Goal: Transaction & Acquisition: Purchase product/service

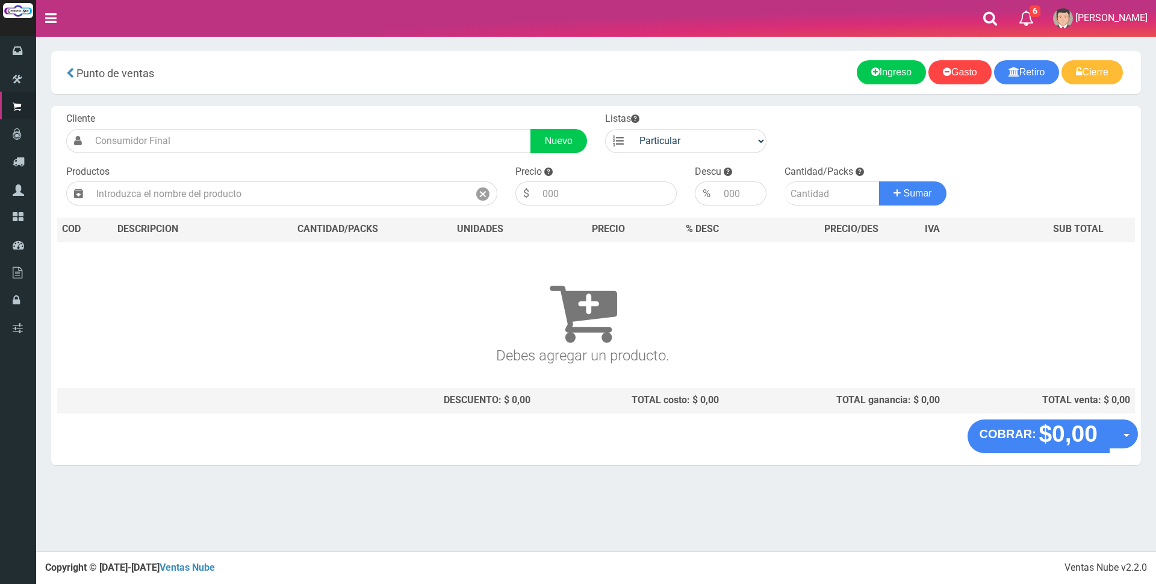
click at [909, 13] on nav "Toggle navigation 6 6 [PERSON_NAME] a Presup. Aceptado OS: 5 El [DATE] 12:12 Ho…" at bounding box center [596, 18] width 1120 height 37
click at [151, 199] on input "text" at bounding box center [279, 193] width 379 height 24
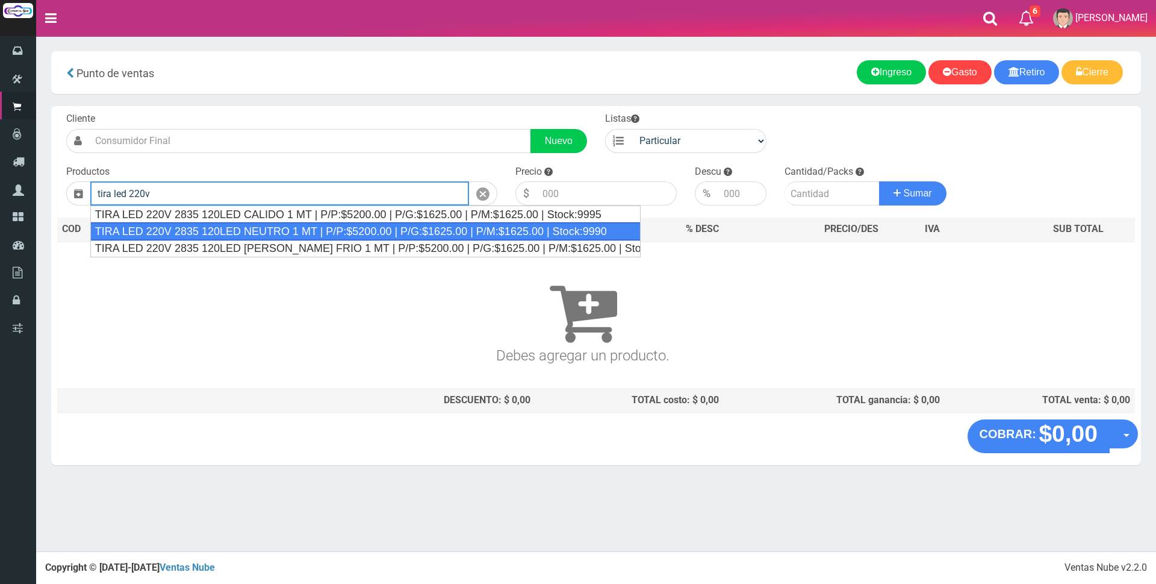
click at [361, 223] on div "TIRA LED 220V 2835 120LED NEUTRO 1 MT | P/P:$5200.00 | P/G:$1625.00 | P/M:$1625…" at bounding box center [365, 231] width 551 height 18
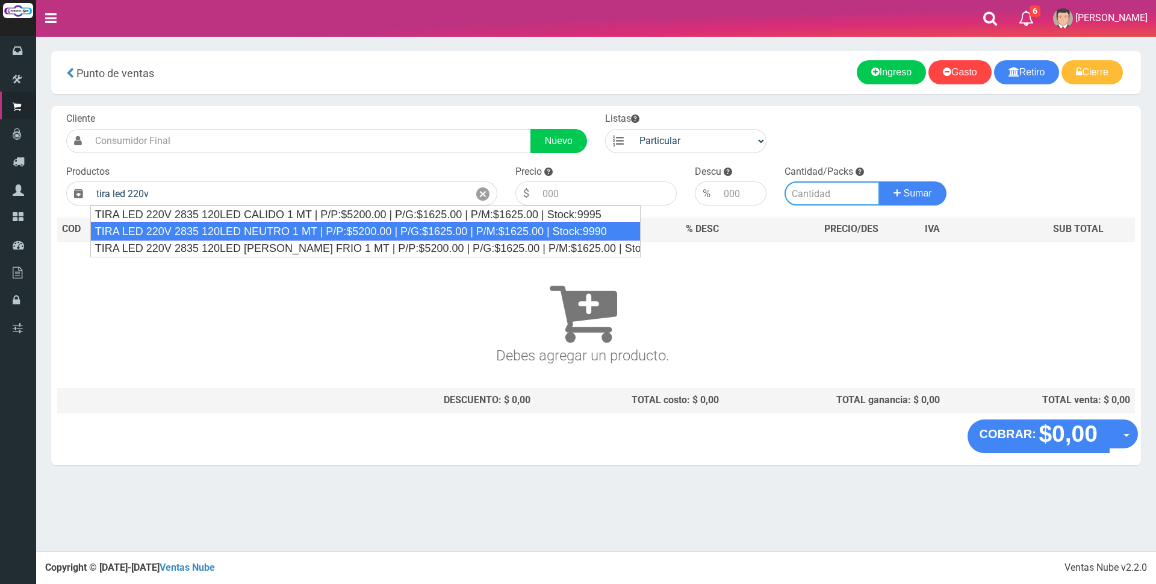
type input "TIRA LED 220V 2835 120LED NEUTRO 1 MT | P/P:$5200.00 | P/G:$1625.00 | P/M:$1625…"
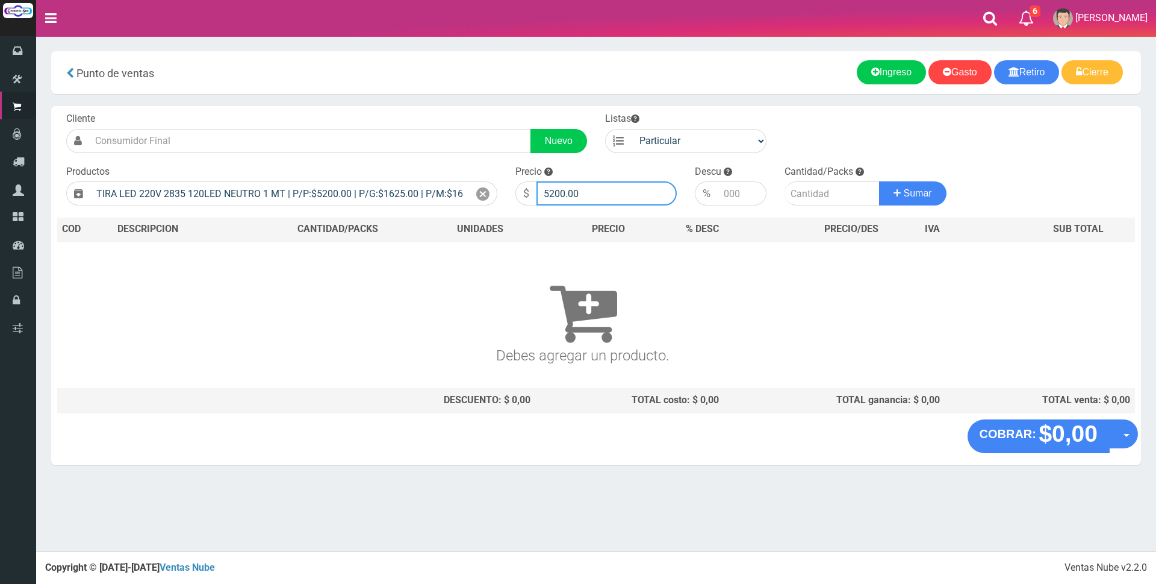
drag, startPoint x: 585, startPoint y: 194, endPoint x: 501, endPoint y: 184, distance: 84.3
click at [498, 112] on form "Cliente Nuevo Listas Particular Gremio Mayoristas" at bounding box center [596, 112] width 1078 height 0
type input "6000"
type input "5"
click at [824, 309] on h3 "Debes agregar un producto." at bounding box center [583, 311] width 1042 height 104
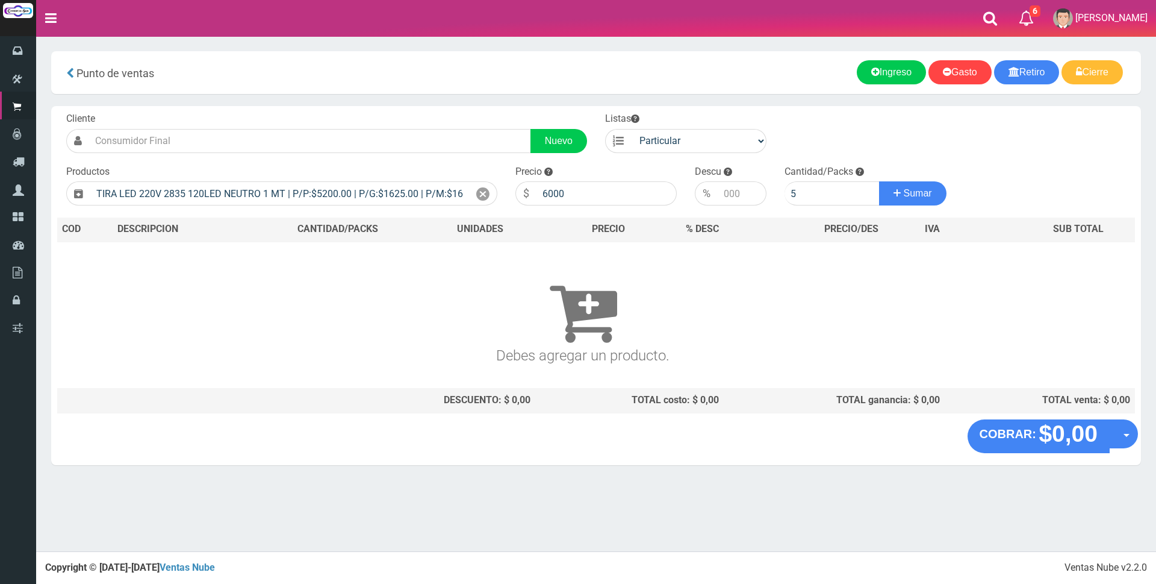
click at [556, 232] on th "PRECIO" at bounding box center [582, 229] width 95 height 24
click at [922, 199] on button "Sumar" at bounding box center [912, 193] width 67 height 24
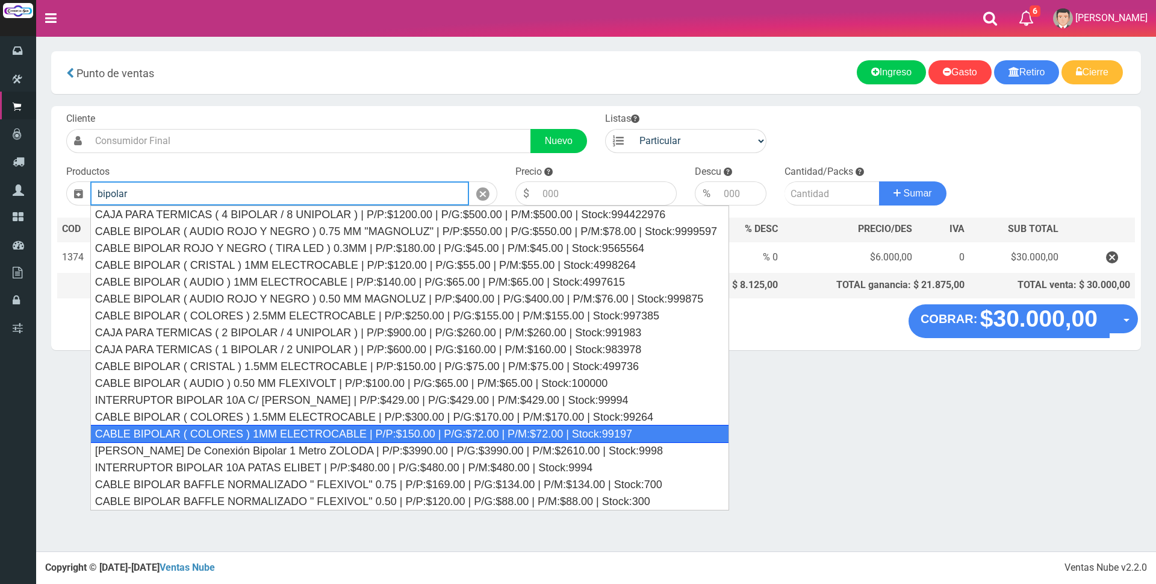
click at [317, 433] on div "CABLE BIPOLAR ( COLORES ) 1MM ELECTROCABLE | P/P:$150.00 | P/G:$72.00 | P/M:$72…" at bounding box center [409, 434] width 639 height 18
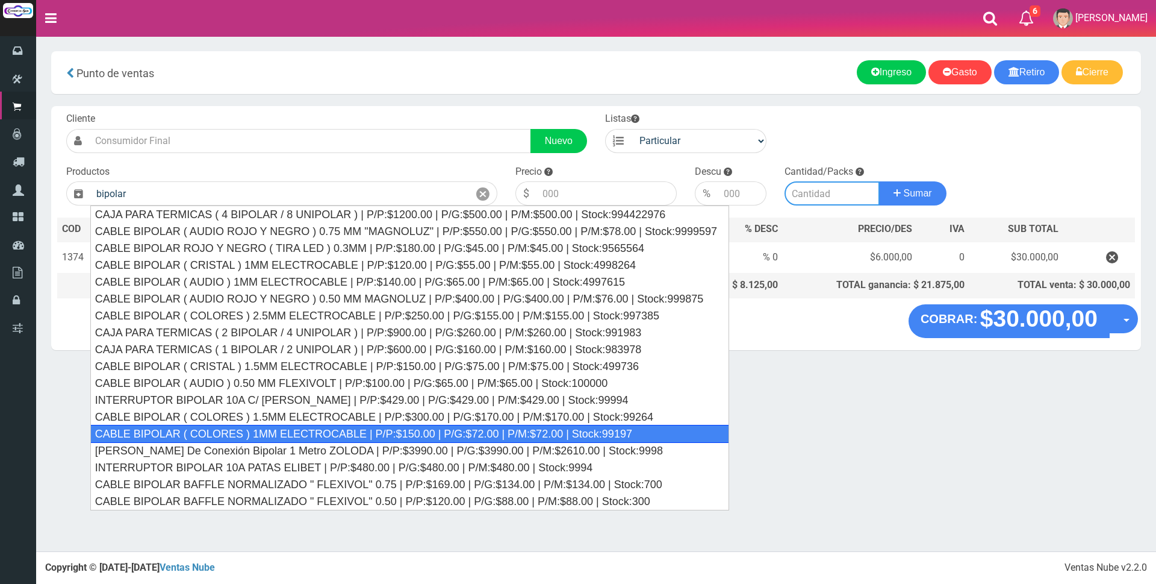
type input "CABLE BIPOLAR ( COLORES ) 1MM ELECTROCABLE | P/P:$150.00 | P/G:$72.00 | P/M:$72…"
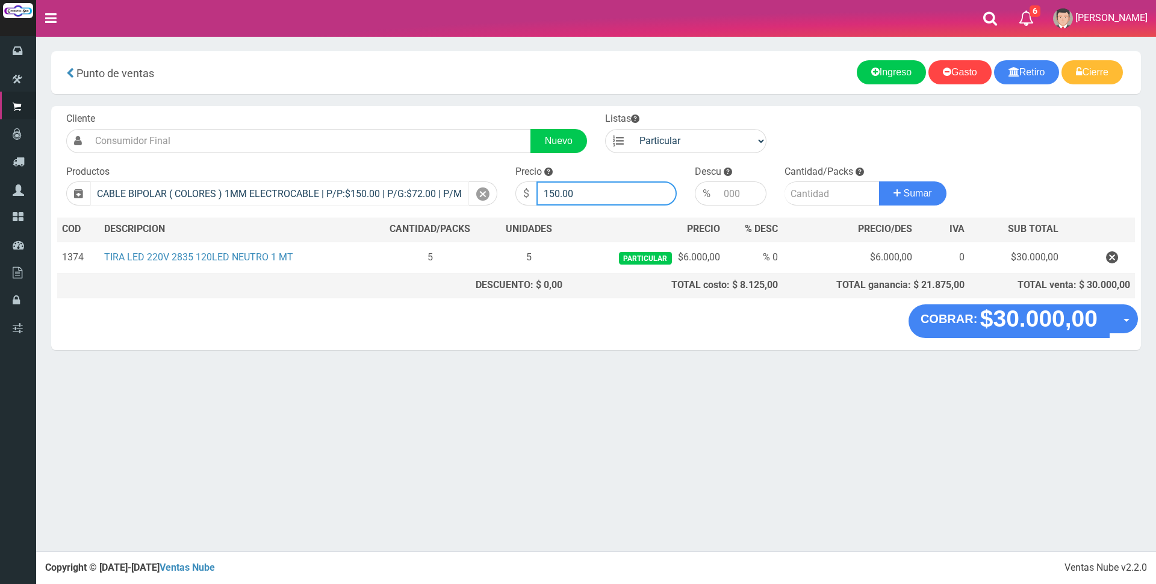
drag, startPoint x: 605, startPoint y: 190, endPoint x: 425, endPoint y: 189, distance: 180.7
click at [425, 112] on form "Cliente Nuevo Listas Particular Gremio Mayoristas" at bounding box center [596, 112] width 1078 height 0
type input "700"
type input "2"
click at [879, 181] on button "Sumar" at bounding box center [912, 193] width 67 height 24
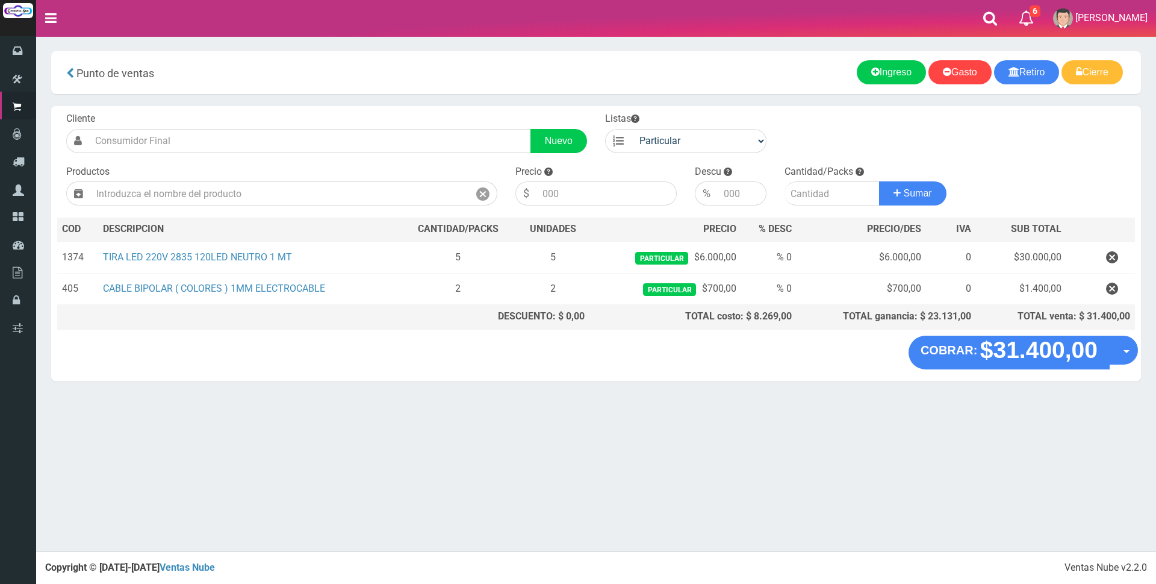
click at [708, 95] on section "× Titulo del Msj texto Mas Texto Cancelar Aceptar Punto de ventas Ingreso" at bounding box center [596, 222] width 1120 height 372
click at [766, 68] on div "Ingreso Gasto Retiro Cierre" at bounding box center [864, 72] width 518 height 24
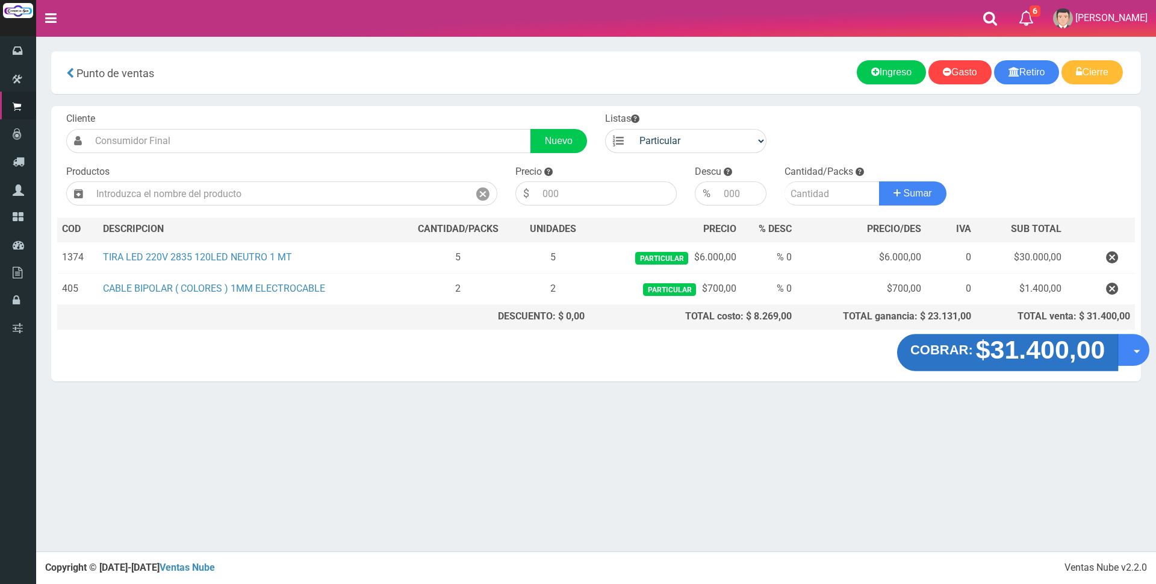
click at [1008, 343] on strong "$31.400,00" at bounding box center [1040, 349] width 129 height 28
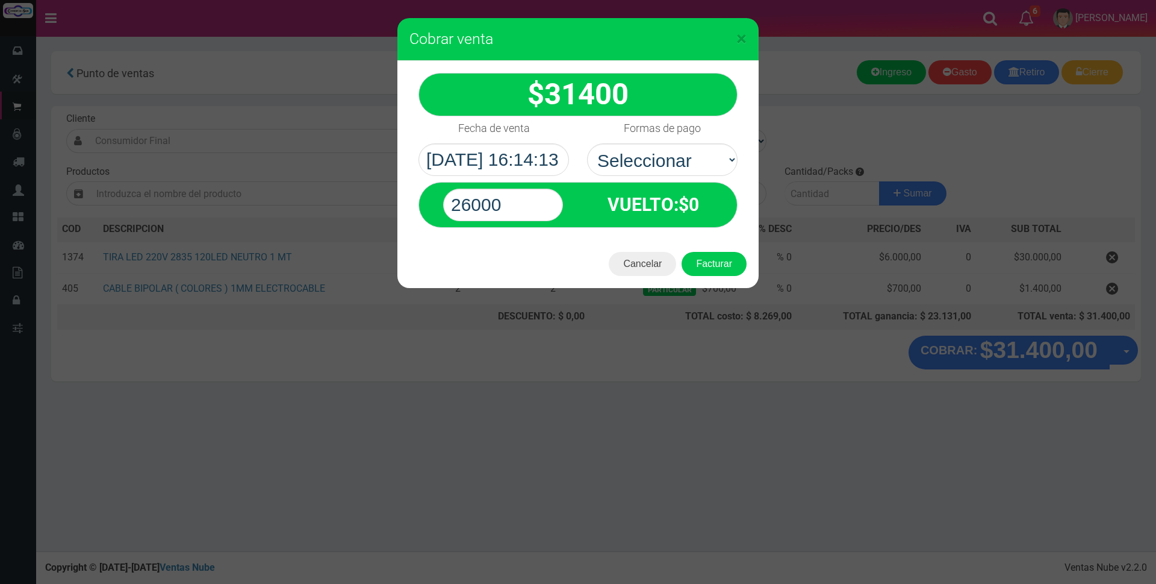
click at [667, 158] on select "Seleccionar Efectivo Tarjeta de Crédito Depósito Débito" at bounding box center [662, 159] width 151 height 33
select select "Efectivo"
click at [587, 143] on select "Seleccionar Efectivo Tarjeta de Crédito Depósito Débito" at bounding box center [662, 159] width 151 height 33
drag, startPoint x: 539, startPoint y: 208, endPoint x: 370, endPoint y: 201, distance: 168.8
click at [370, 201] on div "× Cobrar venta 31400" at bounding box center [578, 292] width 1156 height 584
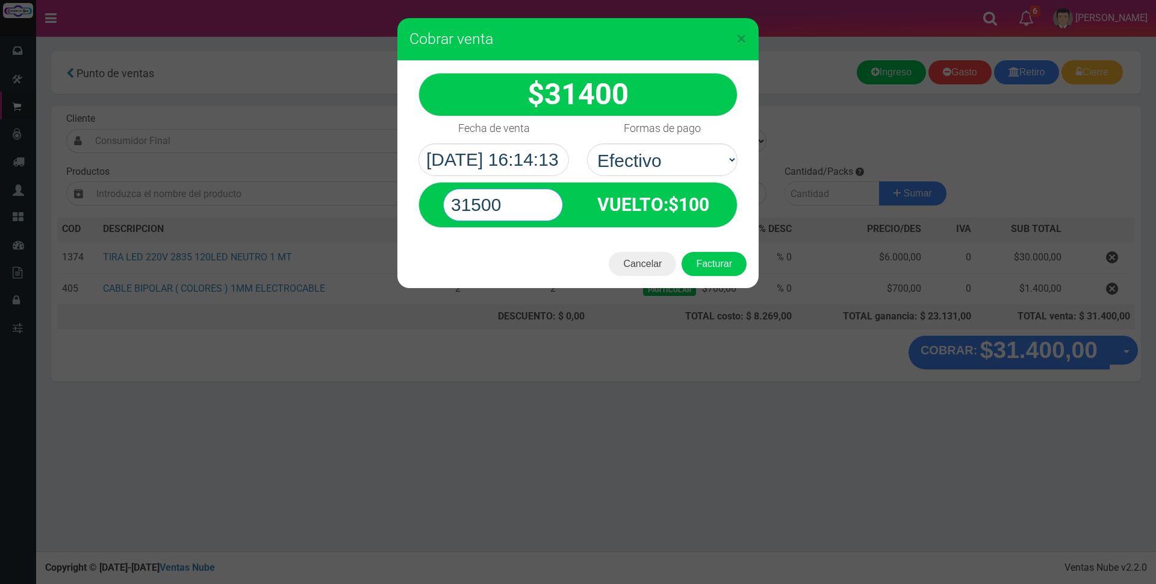
type input "31500"
click at [555, 236] on div "31400 :$" at bounding box center [578, 150] width 361 height 179
click at [712, 267] on button "Facturar" at bounding box center [714, 264] width 65 height 24
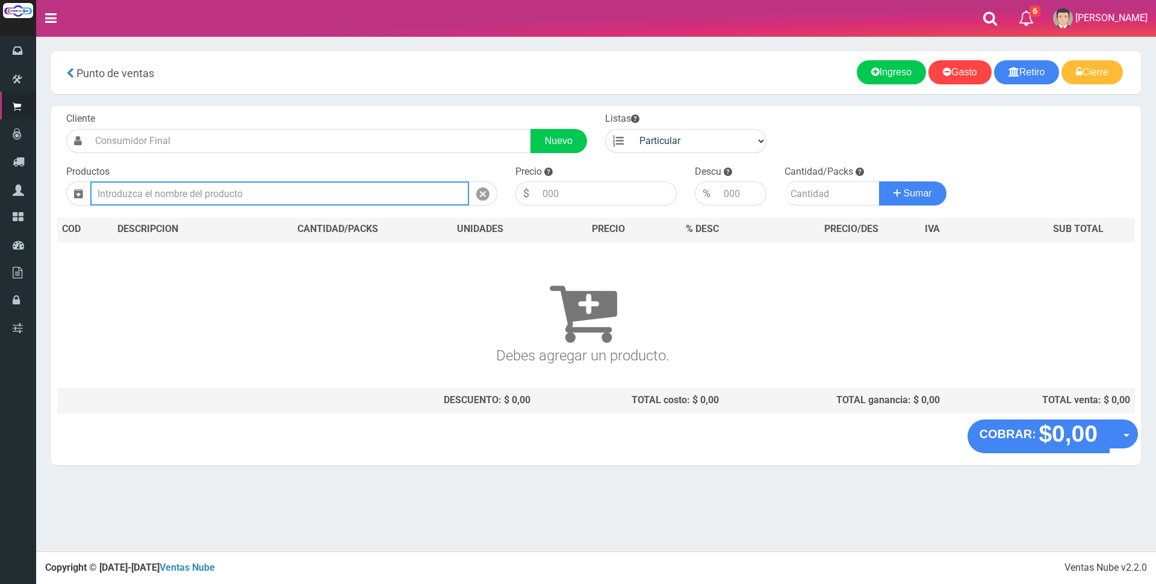
click at [382, 196] on input "text" at bounding box center [279, 193] width 379 height 24
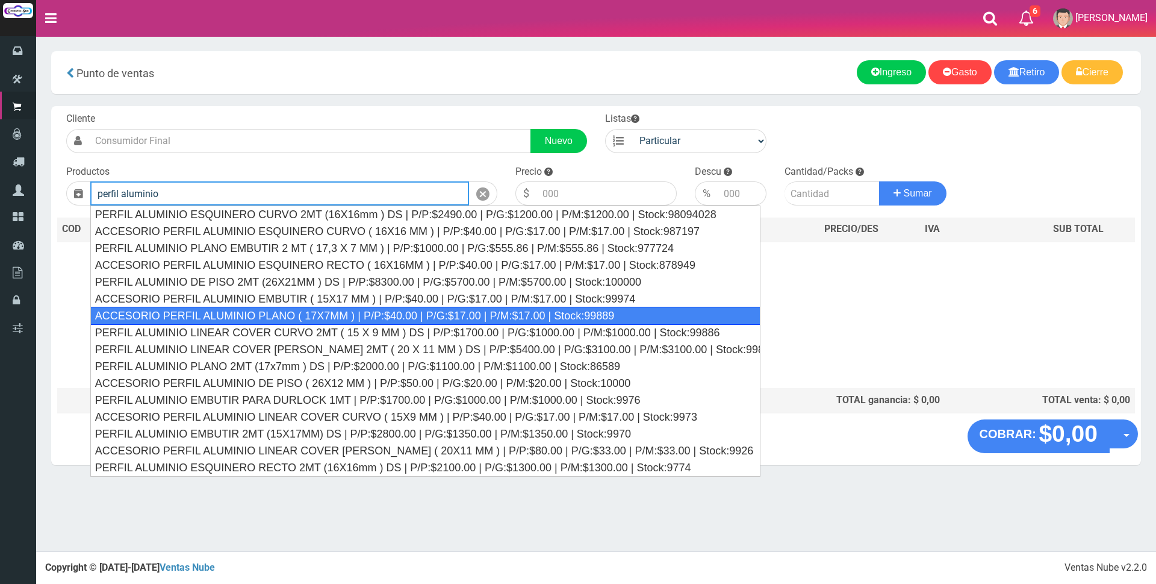
click at [290, 313] on div "ACCESORIO PERFIL ALUMINIO PLANO ( 17X7MM ) | P/P:$40.00 | P/G:$17.00 | P/M:$17.…" at bounding box center [425, 316] width 670 height 18
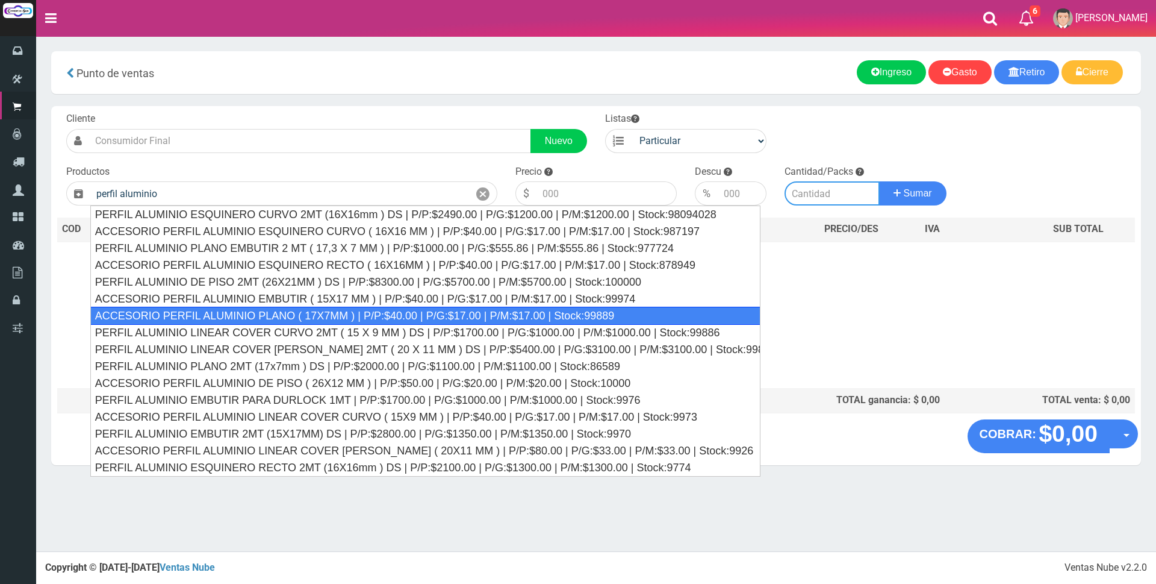
type input "ACCESORIO PERFIL ALUMINIO PLANO ( 17X7MM ) | P/P:$40.00 | P/G:$17.00 | P/M:$17.…"
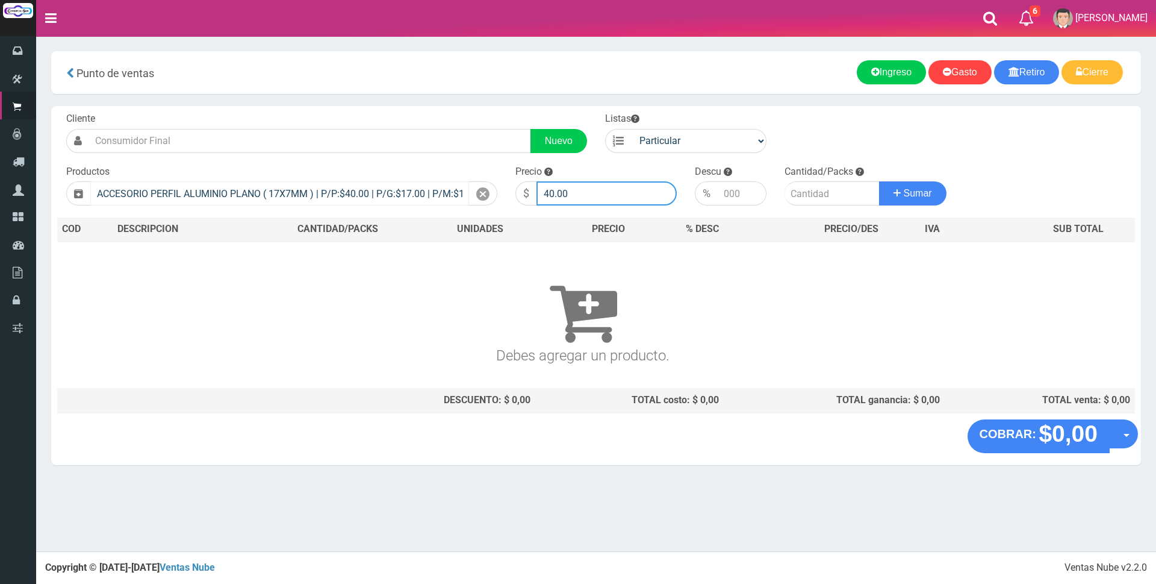
drag, startPoint x: 592, startPoint y: 196, endPoint x: 413, endPoint y: 187, distance: 179.1
click at [413, 112] on form "Cliente Nuevo Listas Particular Gremio Mayoristas" at bounding box center [596, 112] width 1078 height 0
type input "6500"
click at [487, 190] on icon at bounding box center [482, 194] width 13 height 17
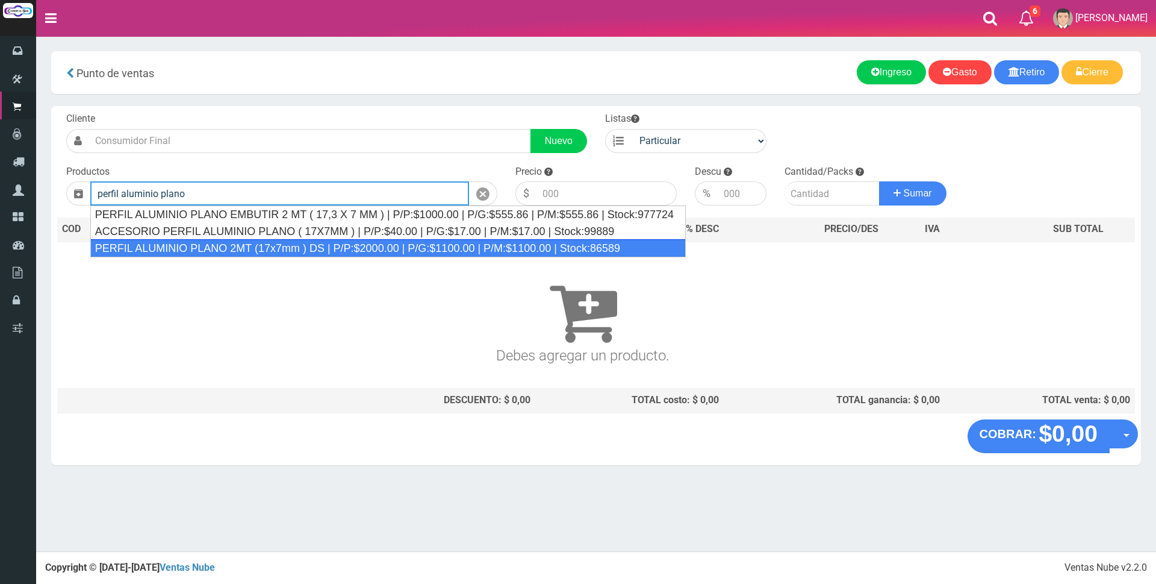
drag, startPoint x: 304, startPoint y: 250, endPoint x: 522, endPoint y: 240, distance: 218.2
click at [304, 249] on div "PERFIL ALUMINIO PLANO 2MT (17x7mm ) DS | P/P:$2000.00 | P/G:$1100.00 | P/M:$110…" at bounding box center [388, 248] width 596 height 18
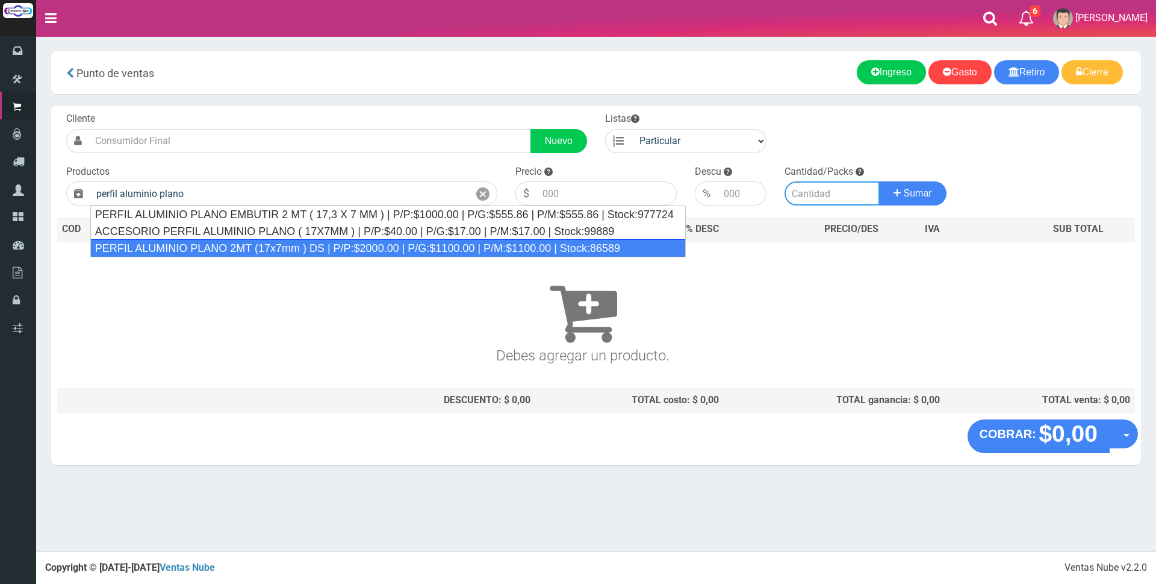
type input "PERFIL ALUMINIO PLANO 2MT (17x7mm ) DS | P/P:$2000.00 | P/G:$1100.00 | P/M:$110…"
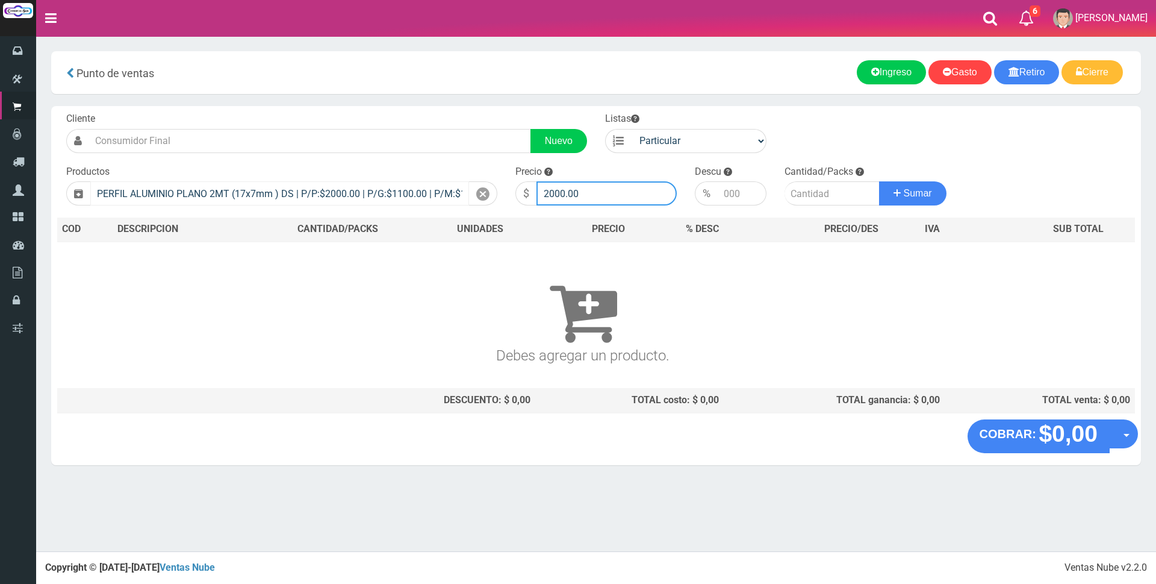
drag, startPoint x: 606, startPoint y: 199, endPoint x: 440, endPoint y: 186, distance: 166.1
click at [440, 112] on form "Cliente Nuevo Listas Particular Gremio Mayoristas" at bounding box center [596, 112] width 1078 height 0
type input "6500"
type input "1"
click at [879, 181] on button "Sumar" at bounding box center [912, 193] width 67 height 24
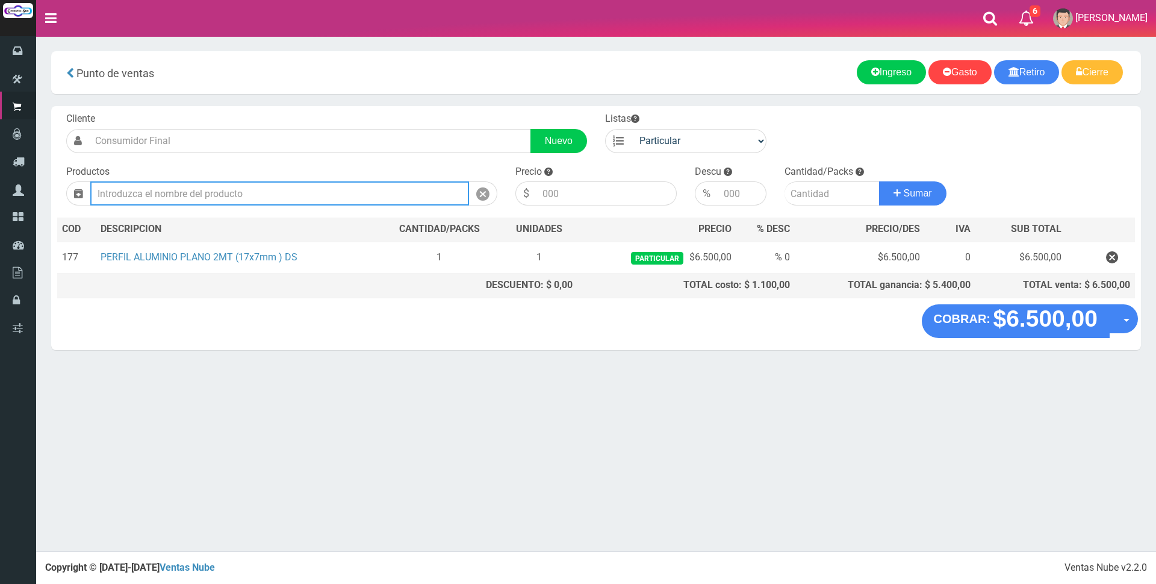
click at [240, 200] on input "text" at bounding box center [279, 193] width 379 height 24
click at [237, 198] on input "text" at bounding box center [279, 193] width 379 height 24
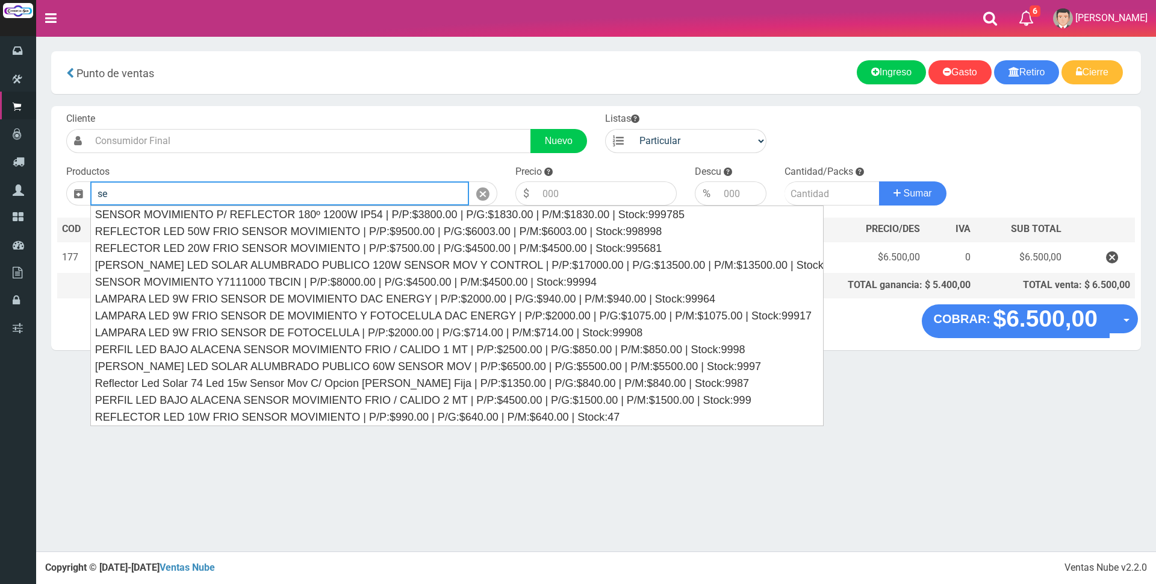
type input "s"
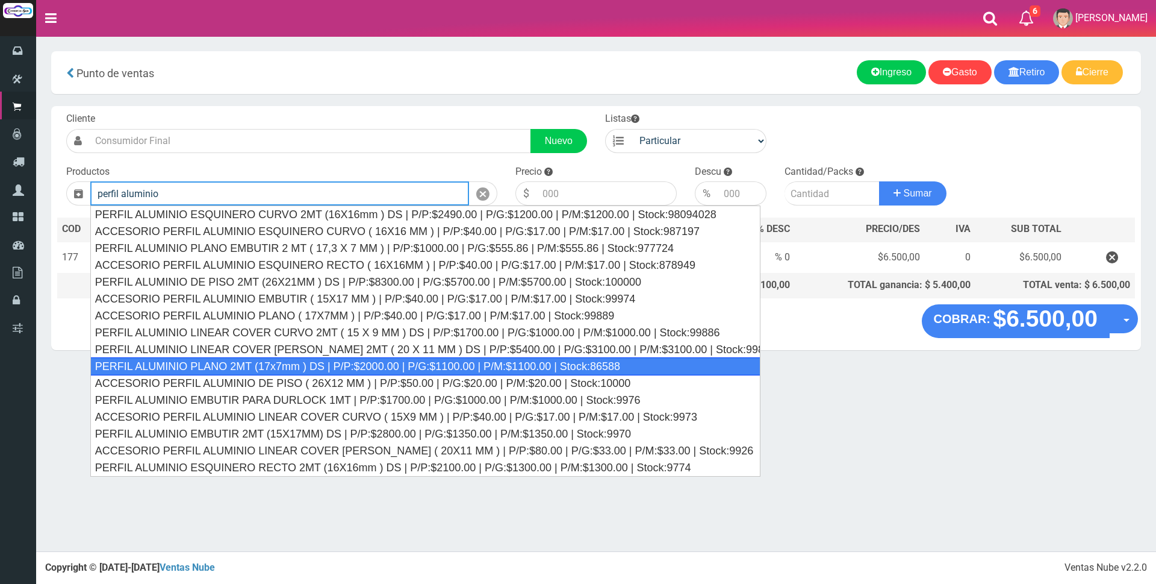
click at [317, 370] on div "PERFIL ALUMINIO PLANO 2MT (17x7mm ) DS | P/P:$2000.00 | P/G:$1100.00 | P/M:$110…" at bounding box center [425, 366] width 670 height 18
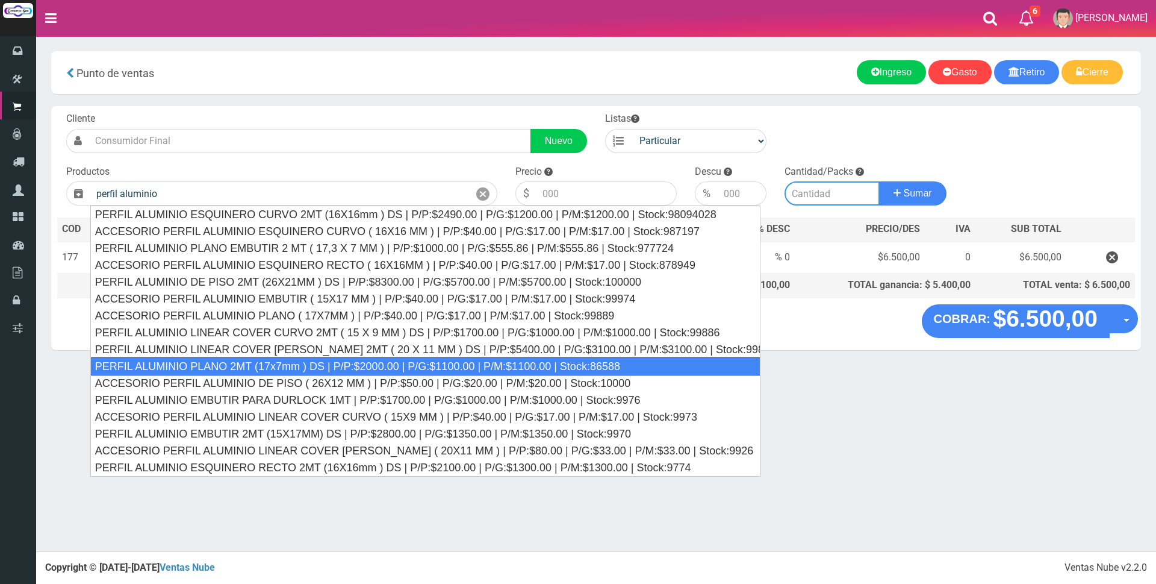
type input "PERFIL ALUMINIO PLANO 2MT (17x7mm ) DS | P/P:$2000.00 | P/G:$1100.00 | P/M:$110…"
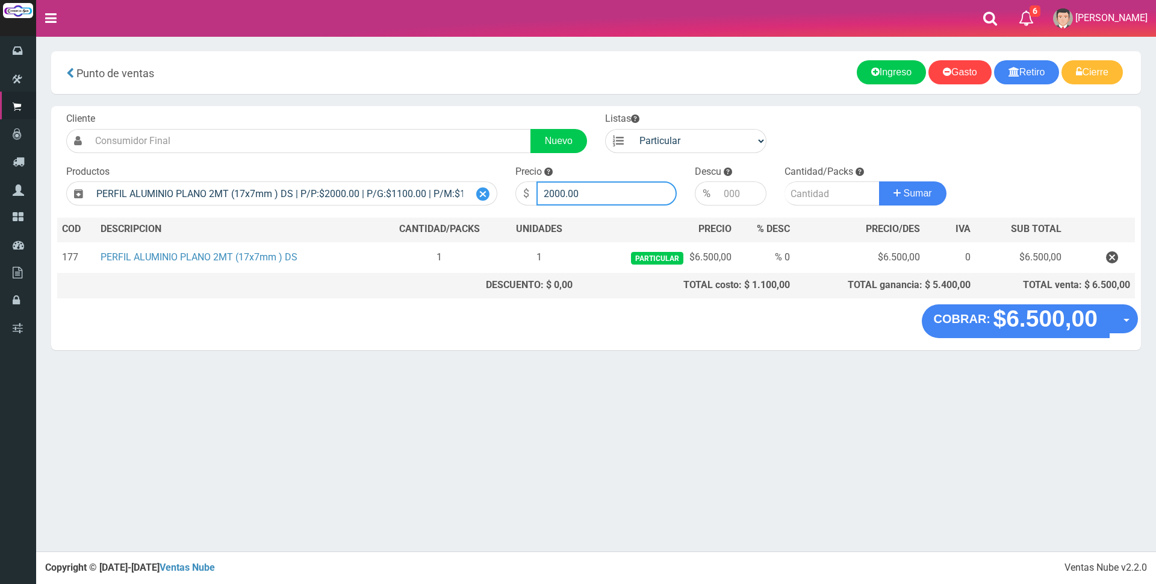
drag, startPoint x: 616, startPoint y: 198, endPoint x: 482, endPoint y: 183, distance: 133.9
click at [482, 112] on form "Cliente Nuevo Listas Particular Gremio Mayoristas" at bounding box center [596, 112] width 1078 height 0
type input "6000"
type input "1"
click at [879, 181] on button "Sumar" at bounding box center [912, 193] width 67 height 24
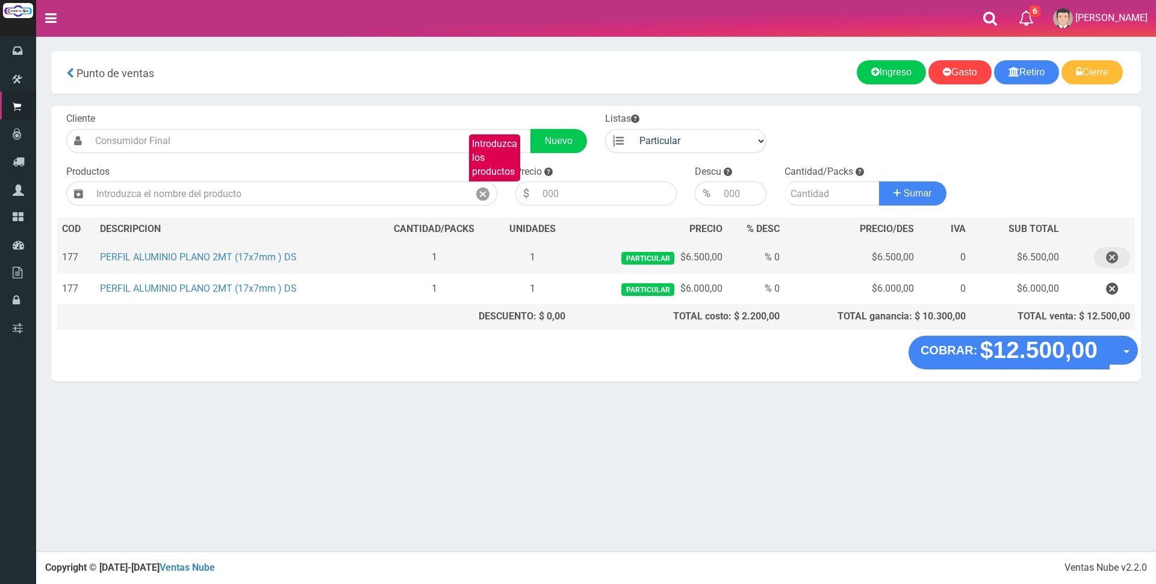
click at [1110, 262] on icon "button" at bounding box center [1112, 257] width 12 height 21
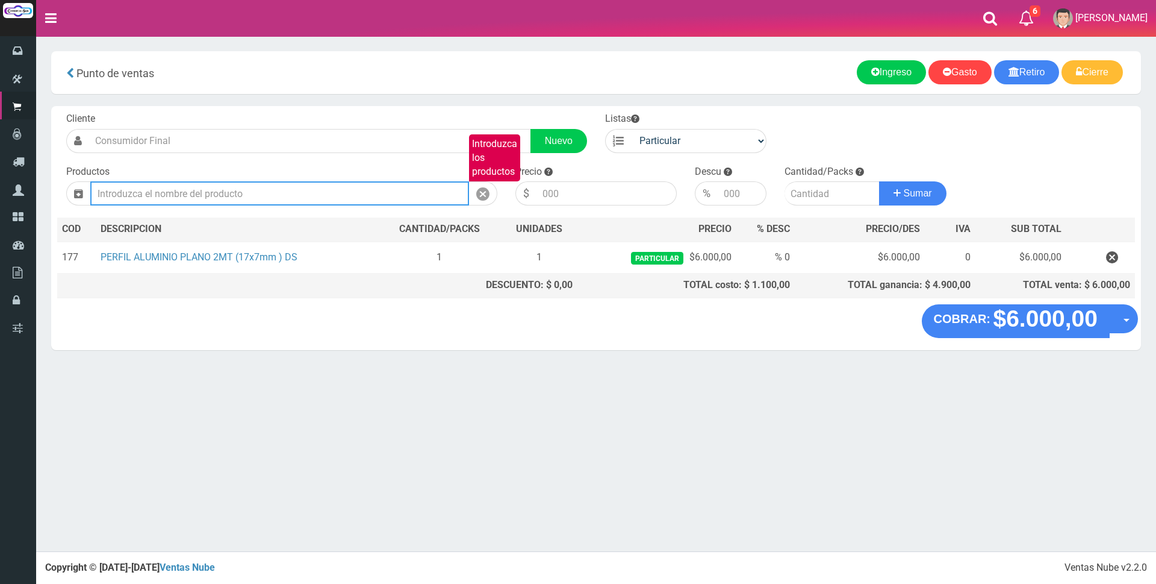
click at [129, 200] on input "Introduzca los productos" at bounding box center [279, 193] width 379 height 24
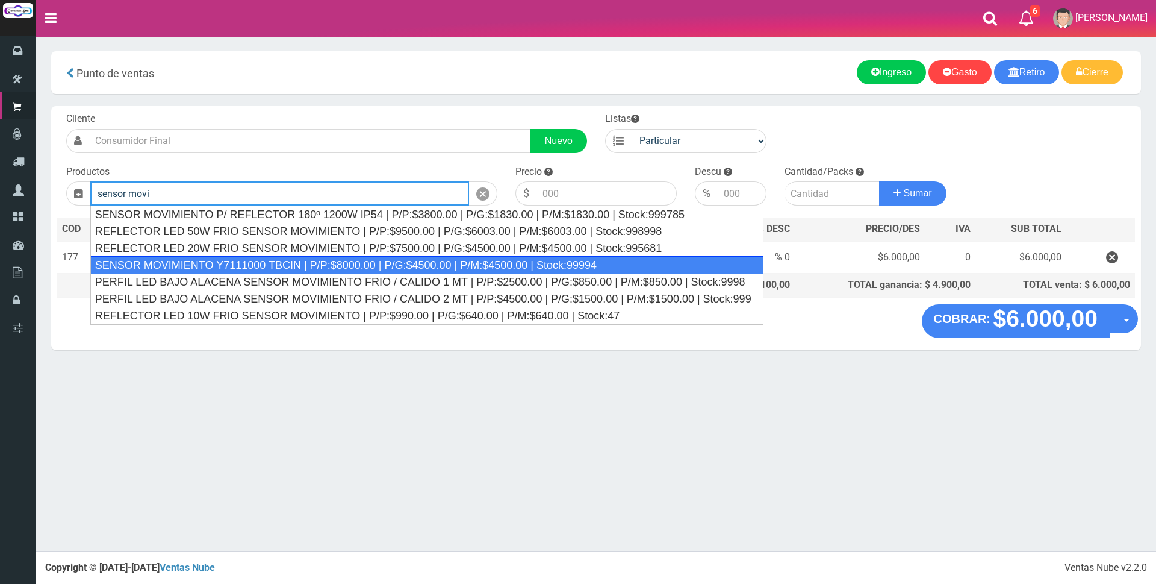
click at [205, 263] on div "SENSOR MOVIMIENTO Y7111000 TBCIN | P/P:$8000.00 | P/G:$4500.00 | P/M:$4500.00 |…" at bounding box center [426, 265] width 673 height 18
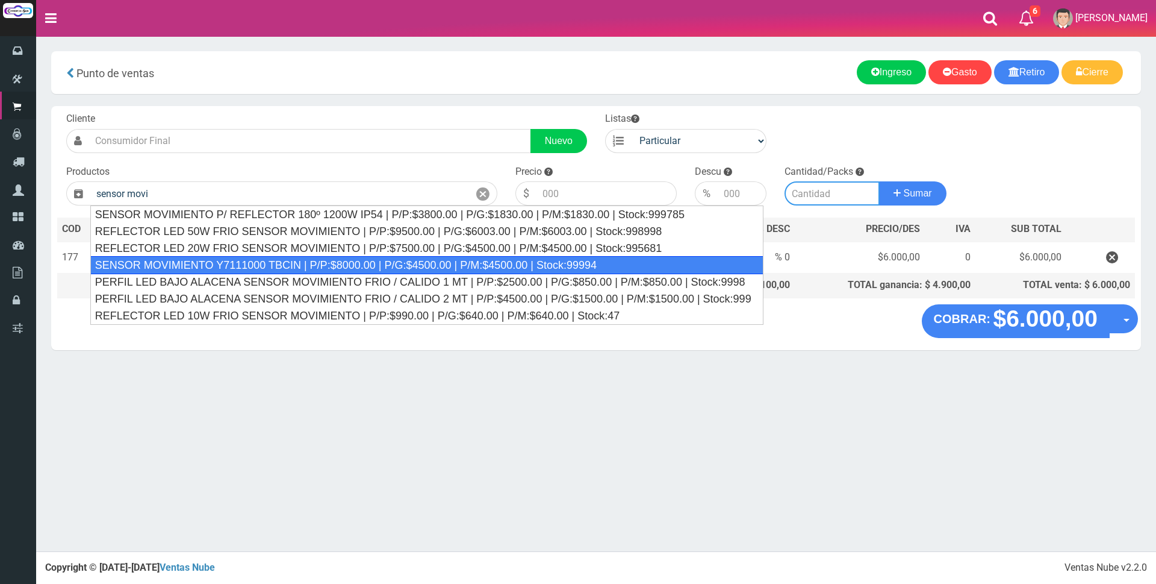
type input "SENSOR MOVIMIENTO Y7111000 TBCIN | P/P:$8000.00 | P/G:$4500.00 | P/M:$4500.00 |…"
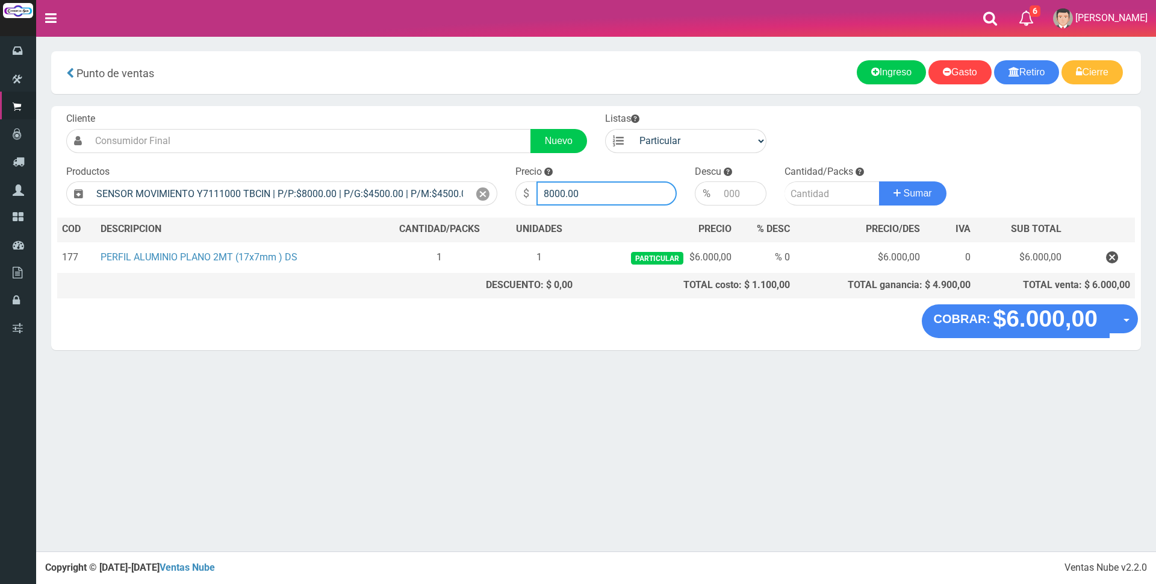
drag, startPoint x: 579, startPoint y: 191, endPoint x: 511, endPoint y: 190, distance: 67.5
click at [512, 190] on div "Precio $ 8000.00" at bounding box center [596, 185] width 179 height 41
type input "5000"
type input "1"
click at [879, 181] on button "Sumar" at bounding box center [912, 193] width 67 height 24
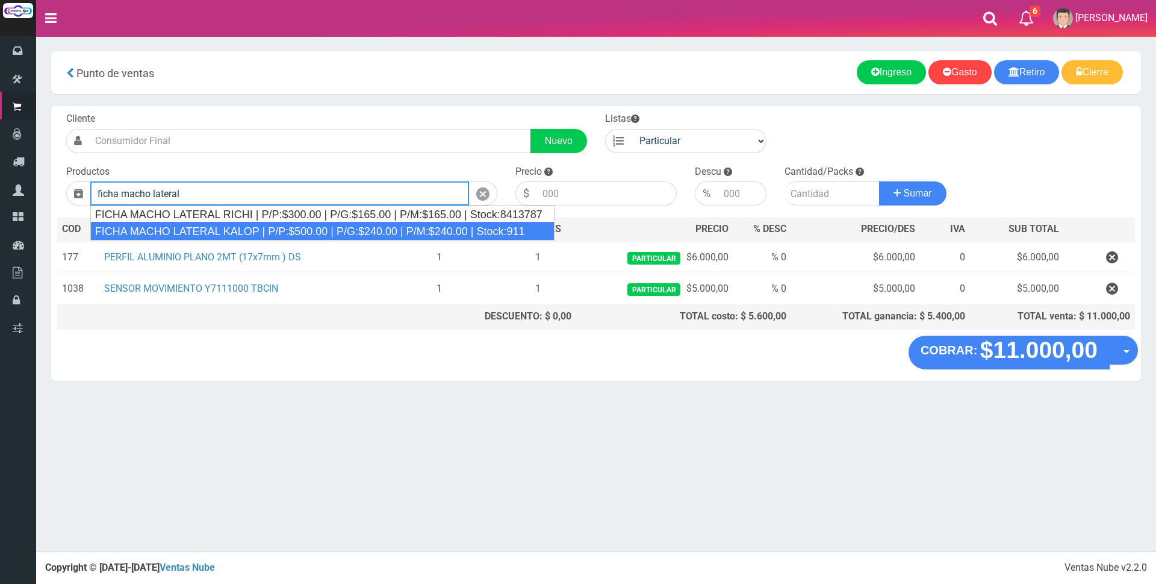
click at [282, 230] on div "FICHA MACHO LATERAL KALOP | P/P:$500.00 | P/G:$240.00 | P/M:$240.00 | Stock:911" at bounding box center [322, 231] width 464 height 18
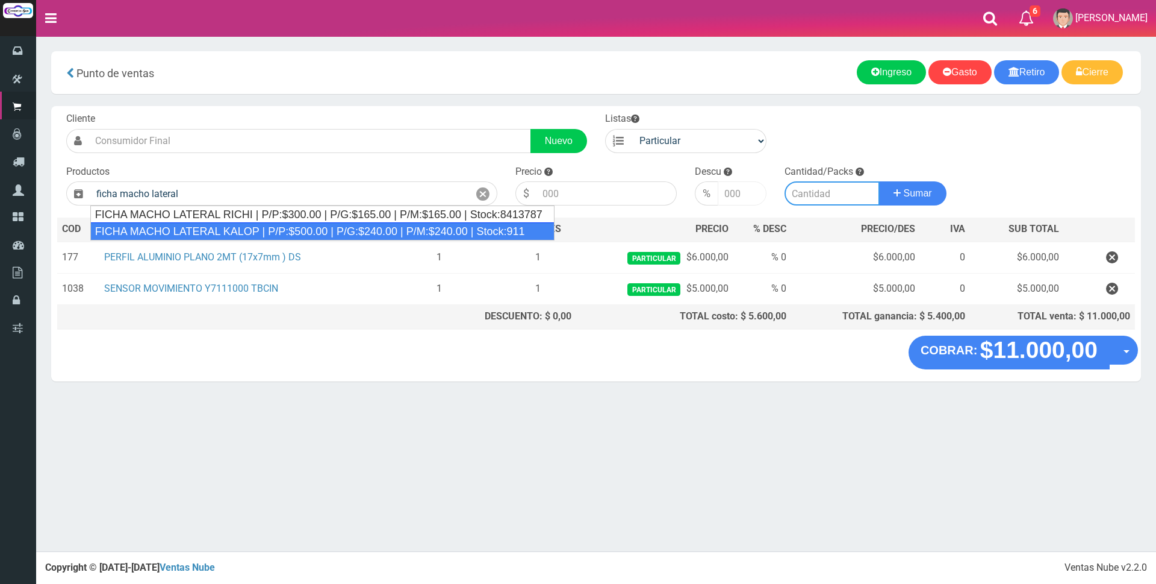
type input "FICHA MACHO LATERAL KALOP | P/P:$500.00 | P/G:$240.00 | P/M:$240.00 | Stock:911"
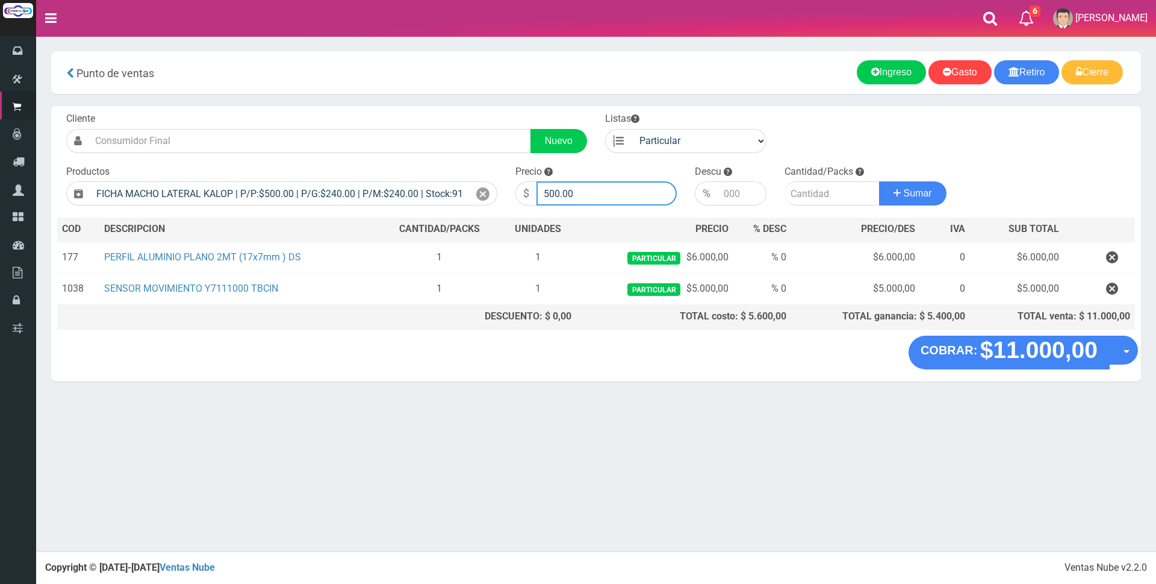
drag, startPoint x: 602, startPoint y: 191, endPoint x: 281, endPoint y: 176, distance: 322.0
click at [281, 112] on form "Cliente Nuevo Listas Particular Gremio Mayoristas" at bounding box center [596, 112] width 1078 height 0
type input "2200"
type input "1"
click at [879, 181] on button "Sumar" at bounding box center [912, 193] width 67 height 24
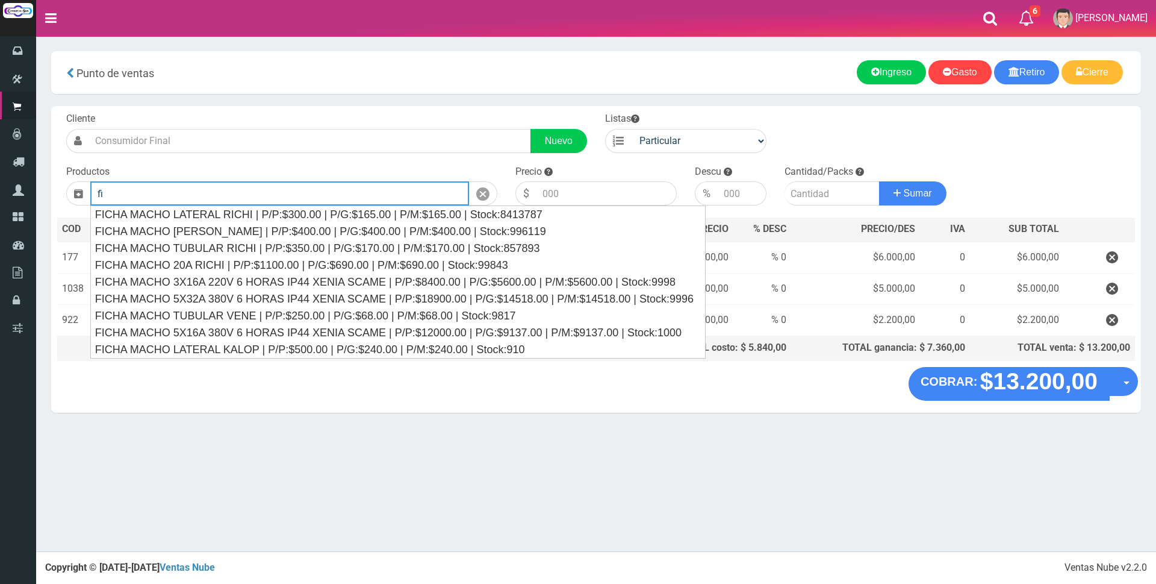
type input "f"
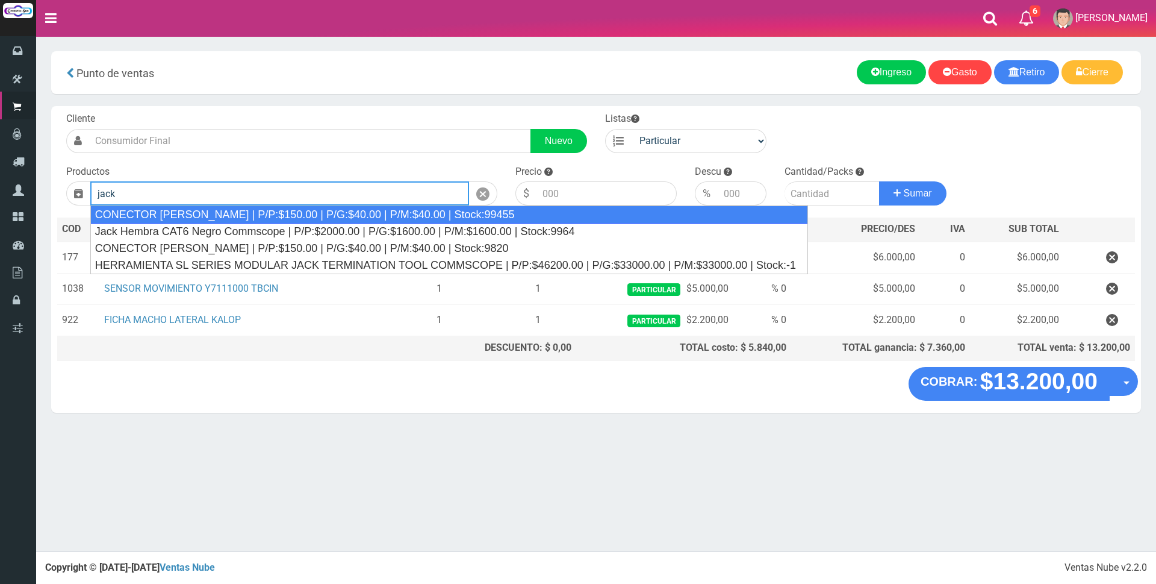
click at [270, 210] on div "CONECTOR [PERSON_NAME] | P/P:$150.00 | P/G:$40.00 | P/M:$40.00 | Stock:99455" at bounding box center [449, 214] width 718 height 18
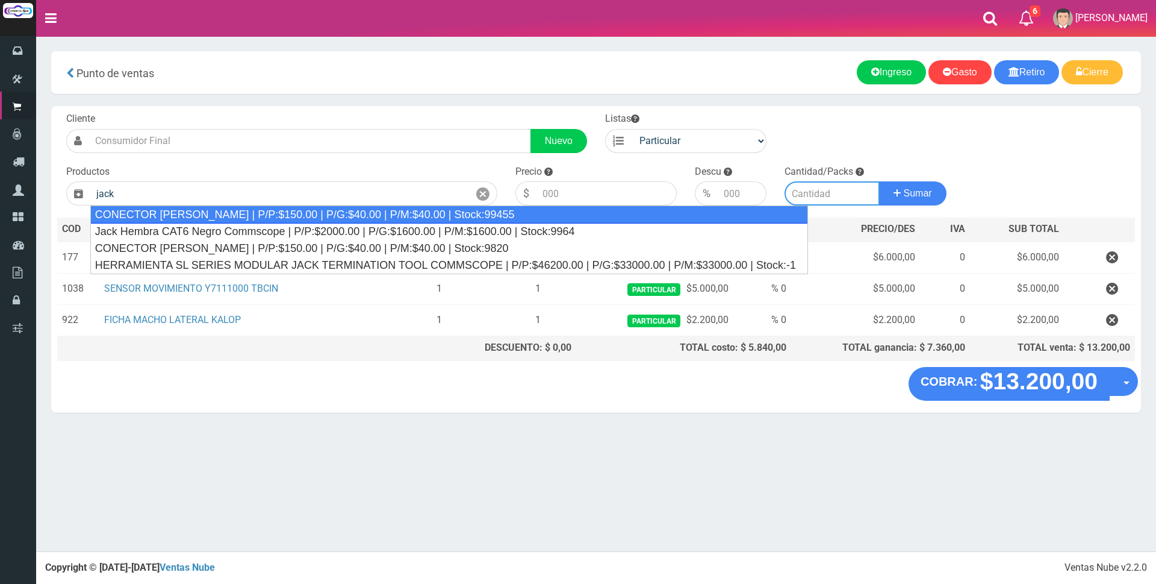
type input "CONECTOR [PERSON_NAME] | P/P:$150.00 | P/G:$40.00 | P/M:$40.00 | Stock:99455"
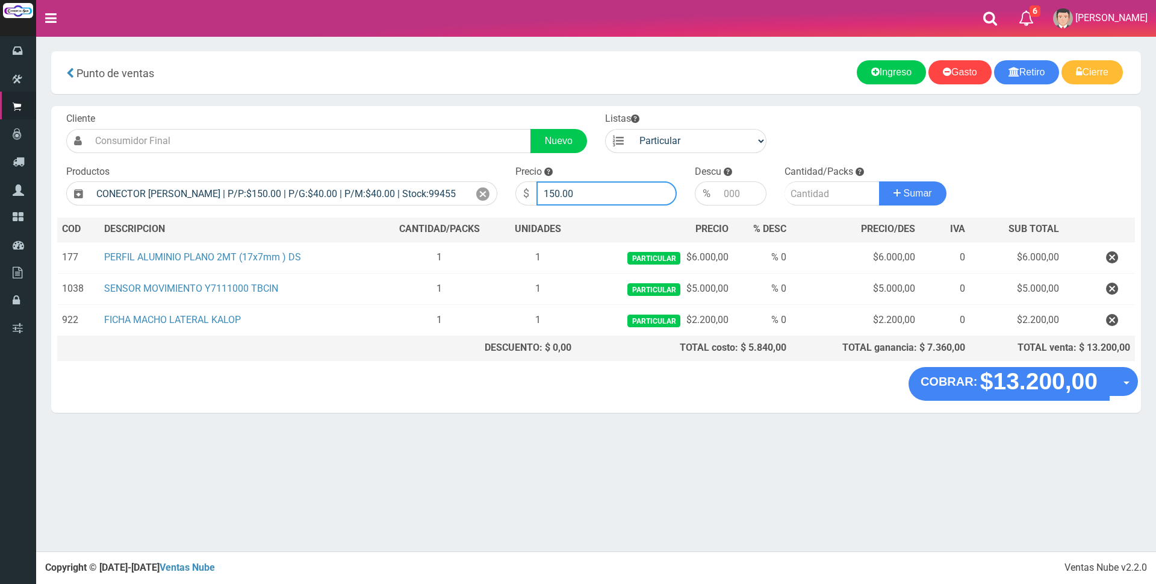
click at [607, 203] on input "150.00" at bounding box center [607, 193] width 140 height 24
drag, startPoint x: 604, startPoint y: 194, endPoint x: 554, endPoint y: 200, distance: 50.4
click at [554, 200] on input "150.00" at bounding box center [607, 193] width 140 height 24
type input "1"
type input "800"
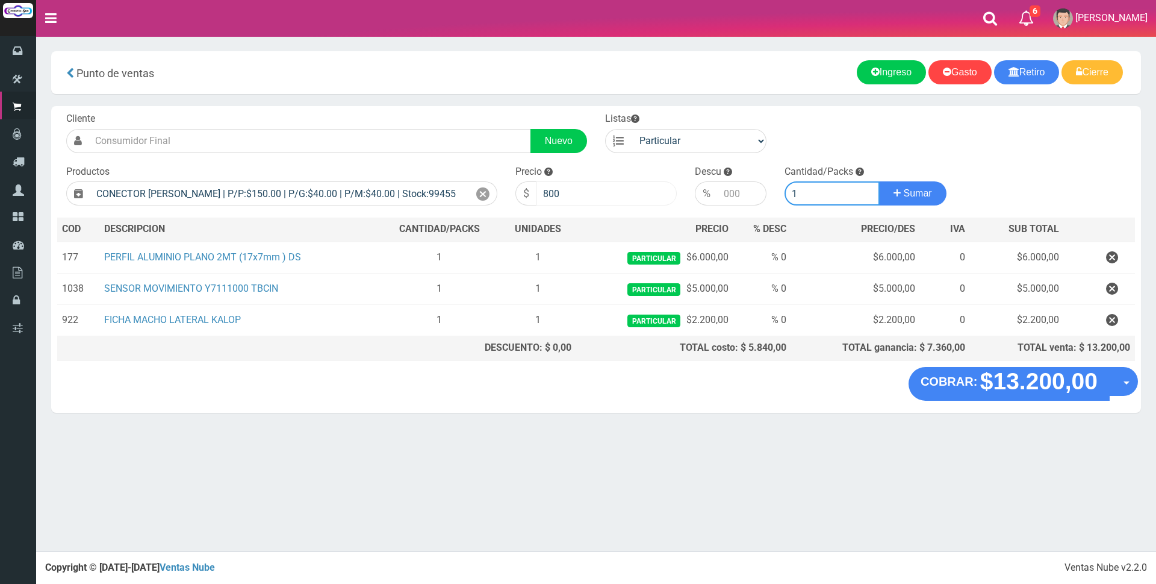
type input "1"
click at [879, 181] on button "Sumar" at bounding box center [912, 193] width 67 height 24
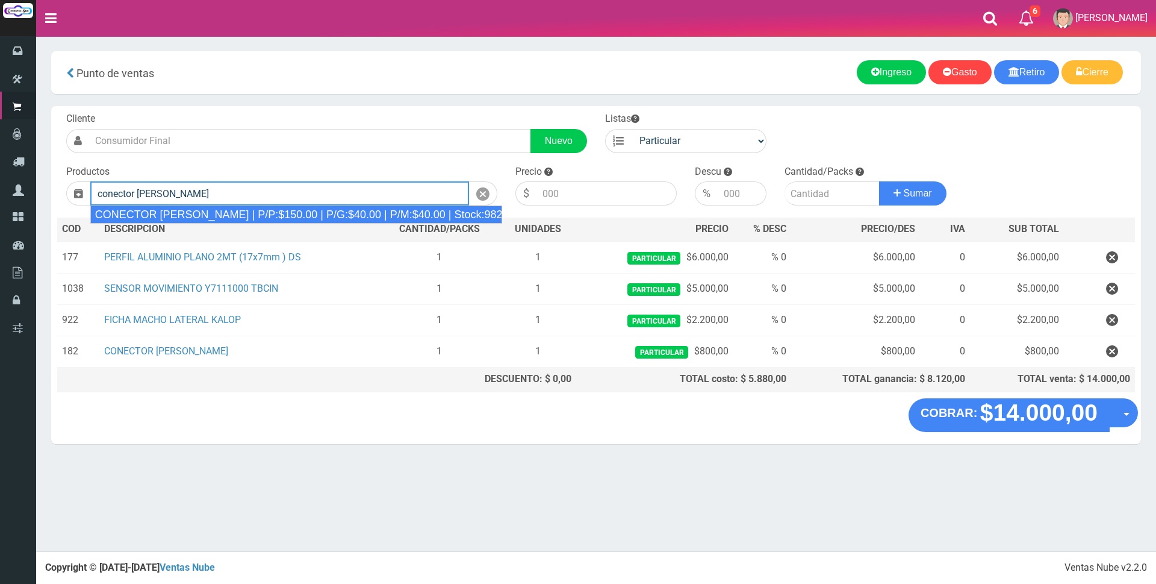
click at [320, 211] on div "CONECTOR [PERSON_NAME] | P/P:$150.00 | P/G:$40.00 | P/M:$40.00 | Stock:9820" at bounding box center [296, 214] width 413 height 18
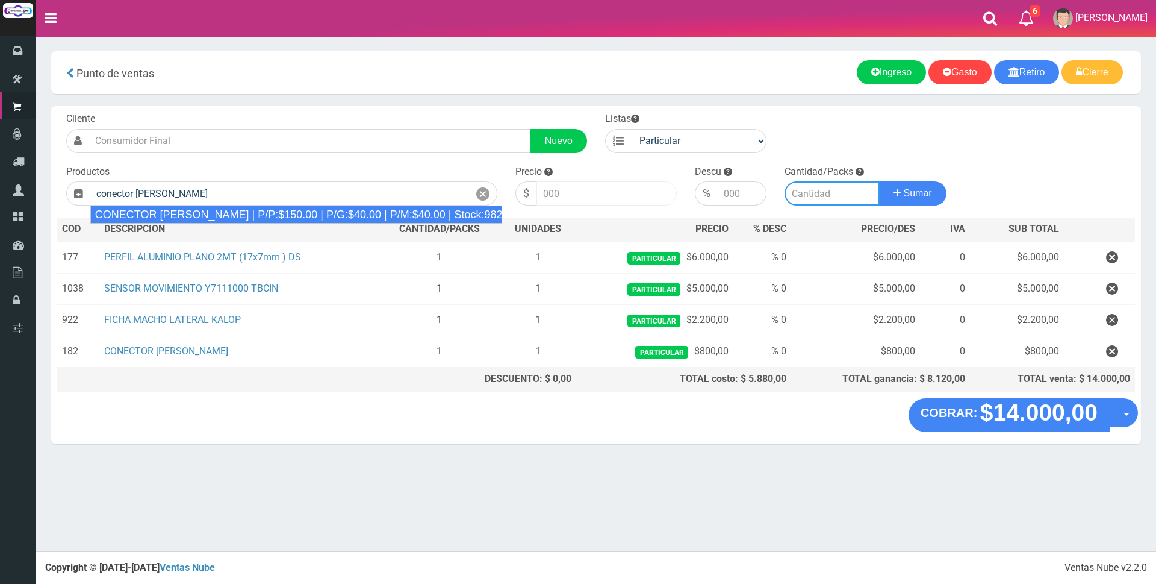
type input "CONECTOR [PERSON_NAME] | P/P:$150.00 | P/G:$40.00 | P/M:$40.00 | Stock:9820"
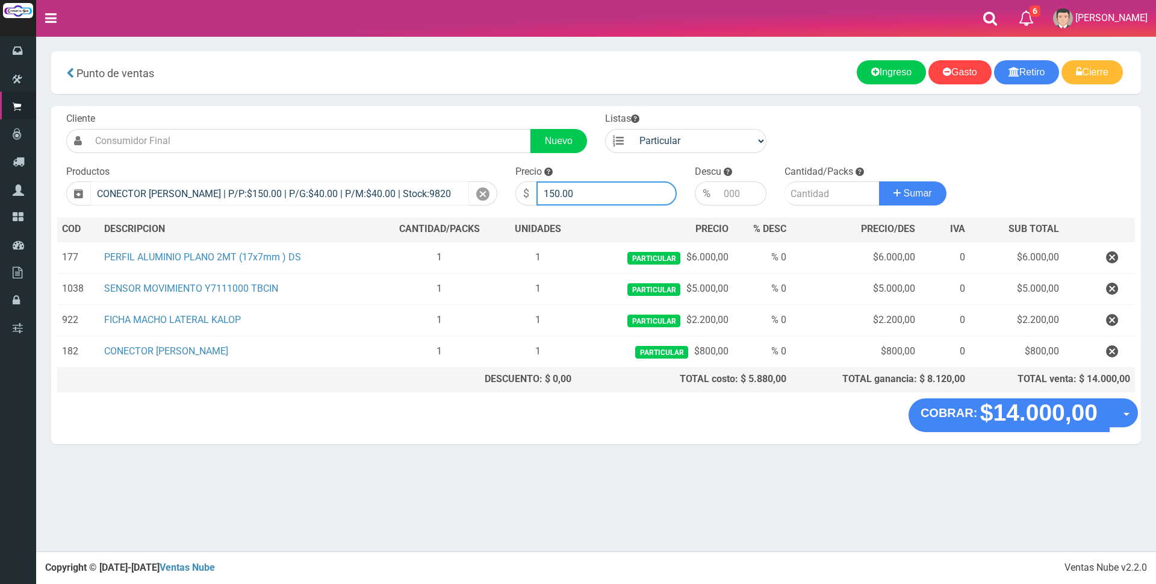
drag, startPoint x: 582, startPoint y: 192, endPoint x: 381, endPoint y: 192, distance: 201.8
click at [382, 112] on form "Cliente Nuevo Listas Particular Gremio Mayoristas" at bounding box center [596, 112] width 1078 height 0
type input "800"
type input "1"
click at [879, 181] on button "Sumar" at bounding box center [912, 193] width 67 height 24
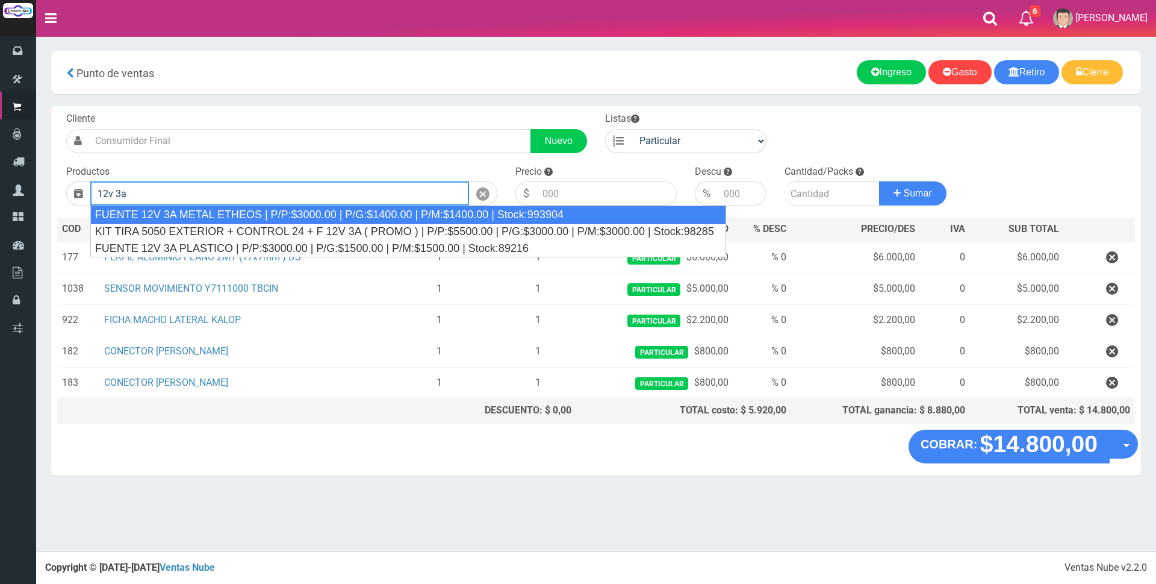
click at [284, 219] on div "FUENTE 12V 3A METAL ETHEOS | P/P:$3000.00 | P/G:$1400.00 | P/M:$1400.00 | Stock…" at bounding box center [408, 214] width 636 height 18
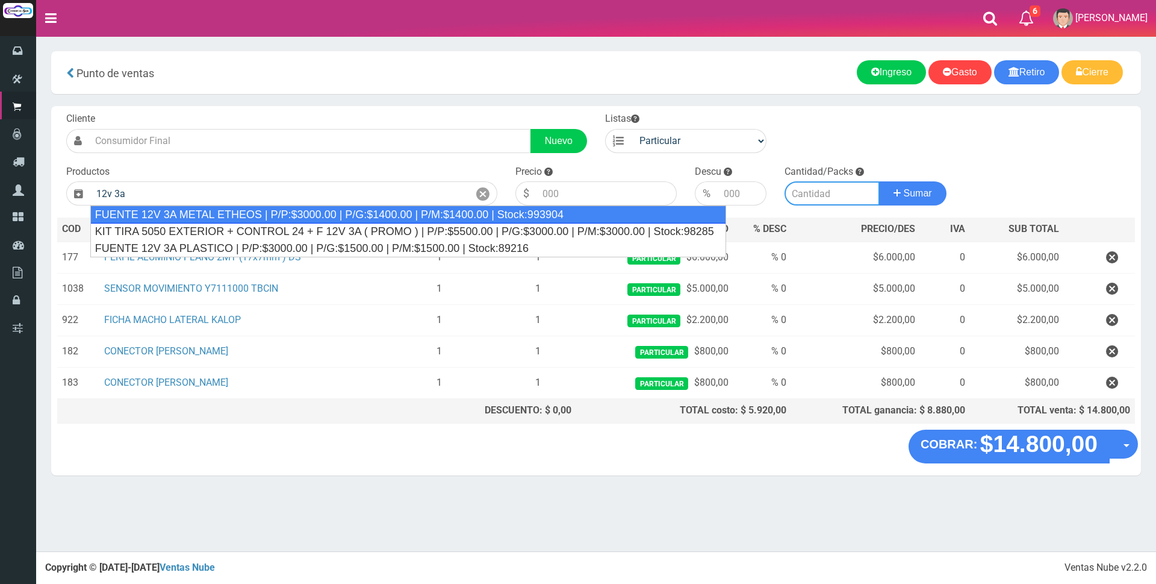
type input "FUENTE 12V 3A METAL ETHEOS | P/P:$3000.00 | P/G:$1400.00 | P/M:$1400.00 | Stock…"
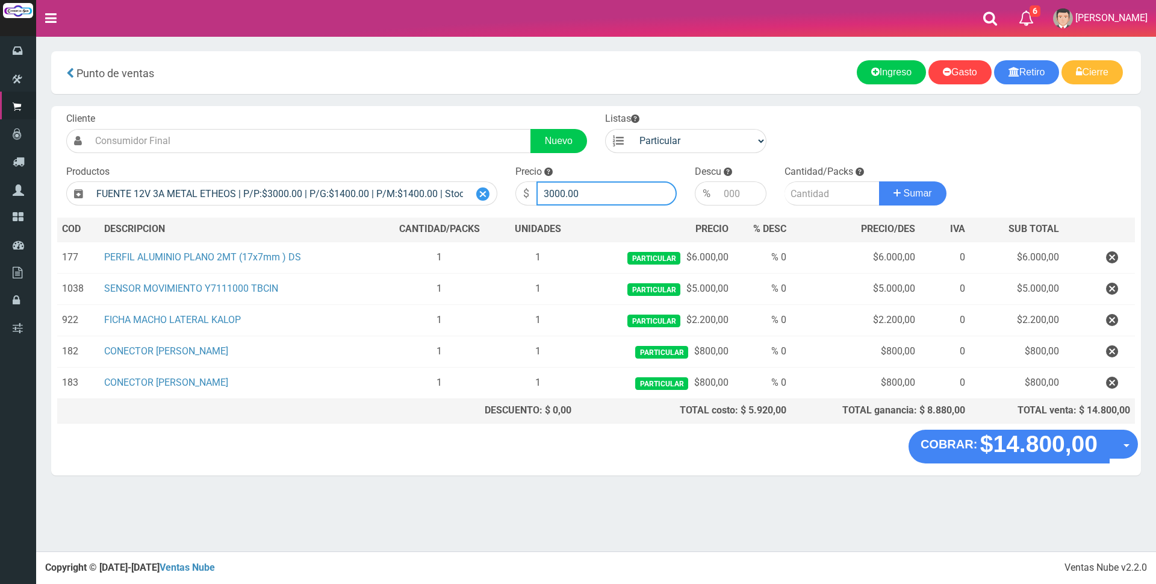
drag, startPoint x: 620, startPoint y: 195, endPoint x: 479, endPoint y: 193, distance: 140.3
click at [479, 112] on form "Cliente Nuevo Listas Particular Gremio Mayoristas" at bounding box center [596, 112] width 1078 height 0
type input "8000"
type input "1"
click at [879, 181] on button "Sumar" at bounding box center [912, 193] width 67 height 24
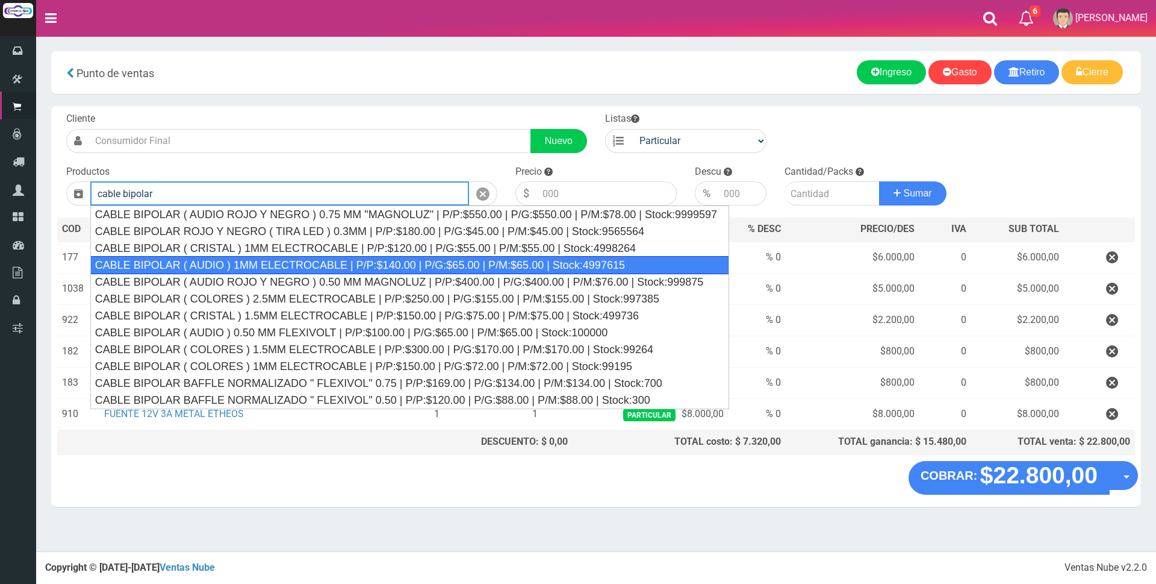
click at [499, 262] on div "CABLE BIPOLAR ( AUDIO ) 1MM ELECTROCABLE | P/P:$140.00 | P/G:$65.00 | P/M:$65.0…" at bounding box center [409, 265] width 639 height 18
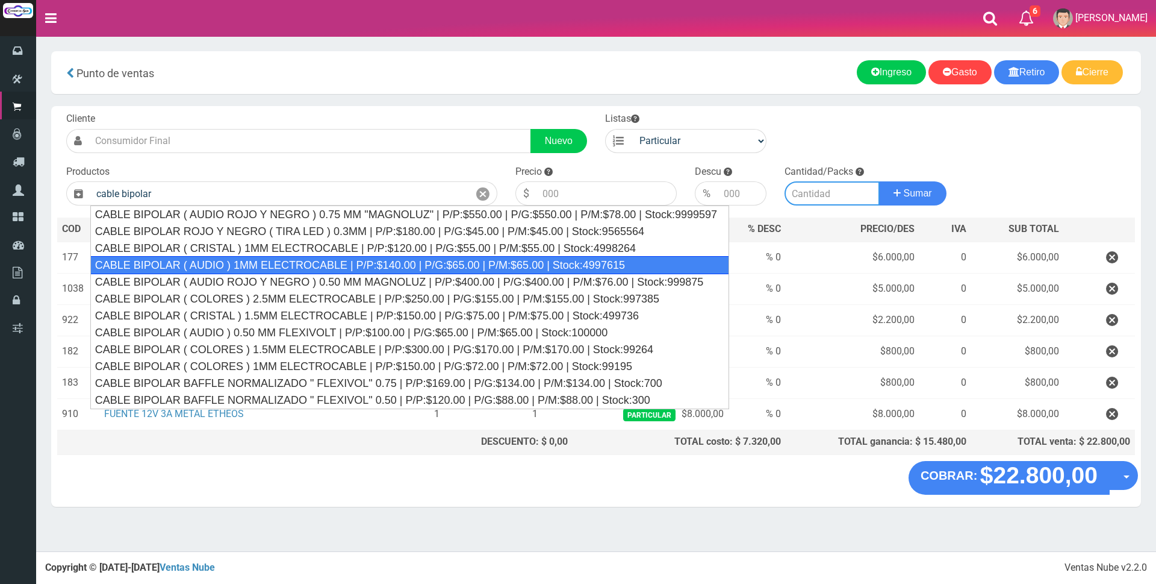
type input "CABLE BIPOLAR ( AUDIO ) 1MM ELECTROCABLE | P/P:$140.00 | P/G:$65.00 | P/M:$65.0…"
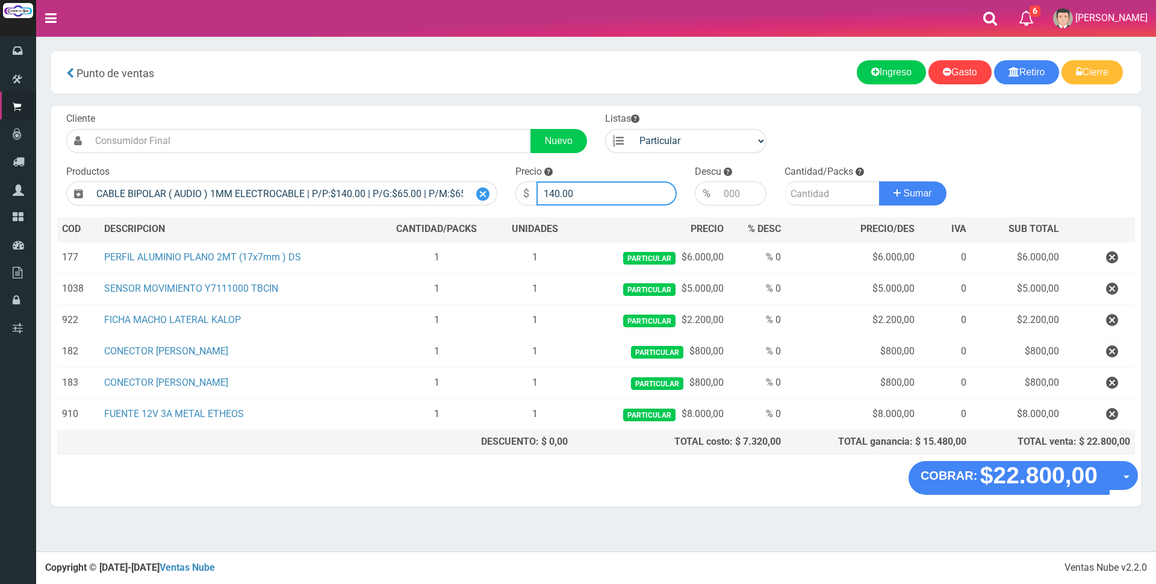
drag, startPoint x: 598, startPoint y: 199, endPoint x: 479, endPoint y: 195, distance: 119.3
click at [479, 112] on form "Cliente Nuevo Listas Particular Gremio Mayoristas" at bounding box center [596, 112] width 1078 height 0
type input "800"
type input "5"
click at [879, 181] on button "Sumar" at bounding box center [912, 193] width 67 height 24
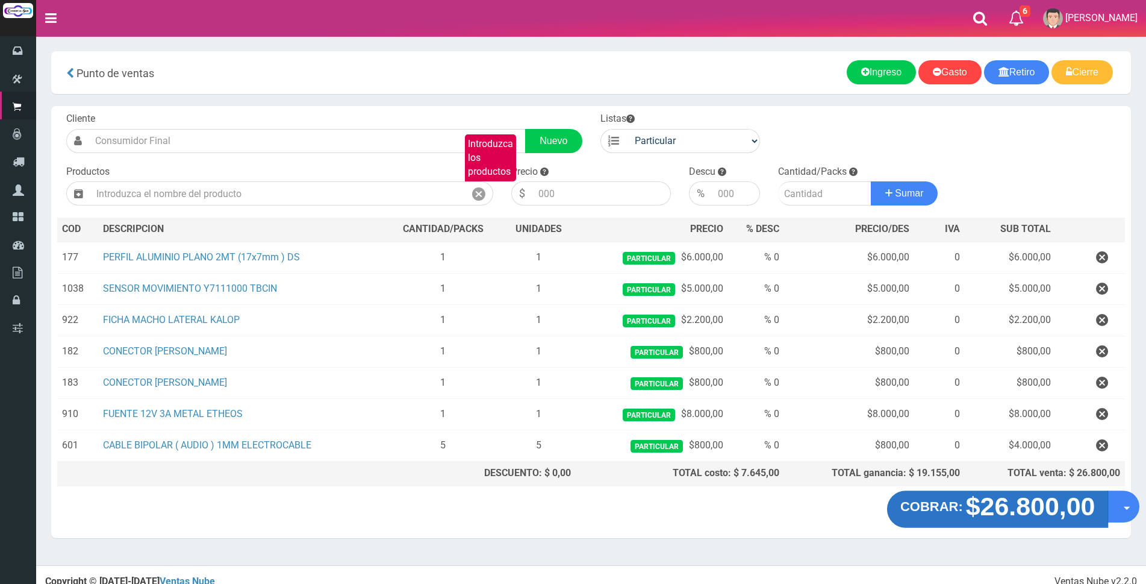
click at [1050, 508] on strong "$26.800,00" at bounding box center [1030, 506] width 129 height 28
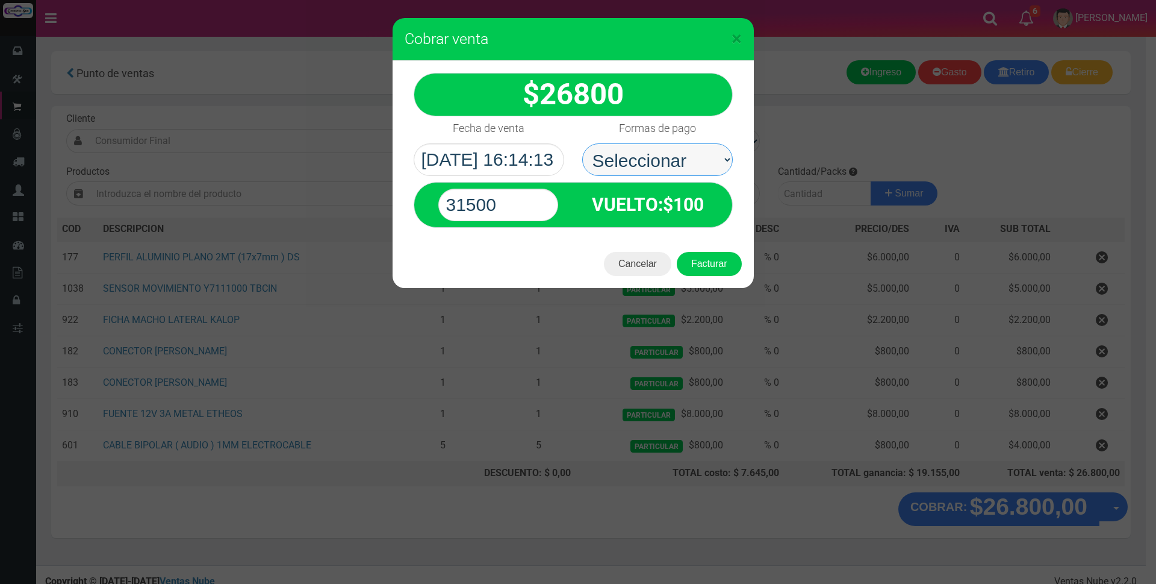
click at [698, 158] on select "Seleccionar Efectivo Tarjeta de Crédito Depósito Débito" at bounding box center [657, 159] width 151 height 33
select select "Efectivo"
click at [582, 143] on select "Seleccionar Efectivo Tarjeta de Crédito Depósito Débito" at bounding box center [657, 159] width 151 height 33
drag, startPoint x: 517, startPoint y: 206, endPoint x: 349, endPoint y: 190, distance: 168.8
click at [349, 190] on div "× Cobrar venta 26800" at bounding box center [578, 292] width 1156 height 584
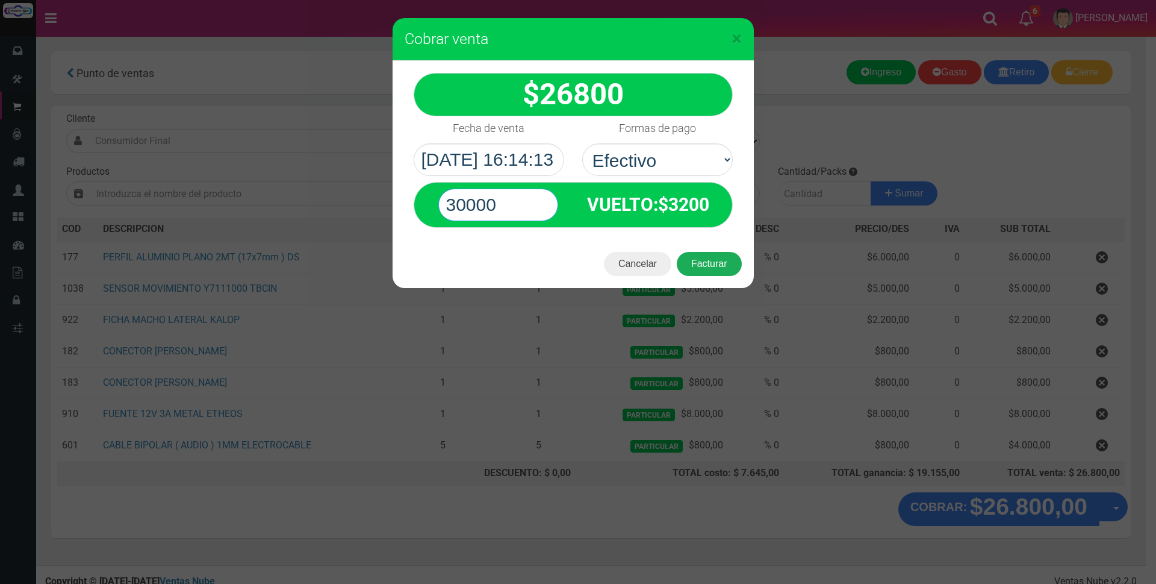
type input "30000"
click at [705, 264] on button "Facturar" at bounding box center [709, 264] width 65 height 24
